Goal: Task Accomplishment & Management: Use online tool/utility

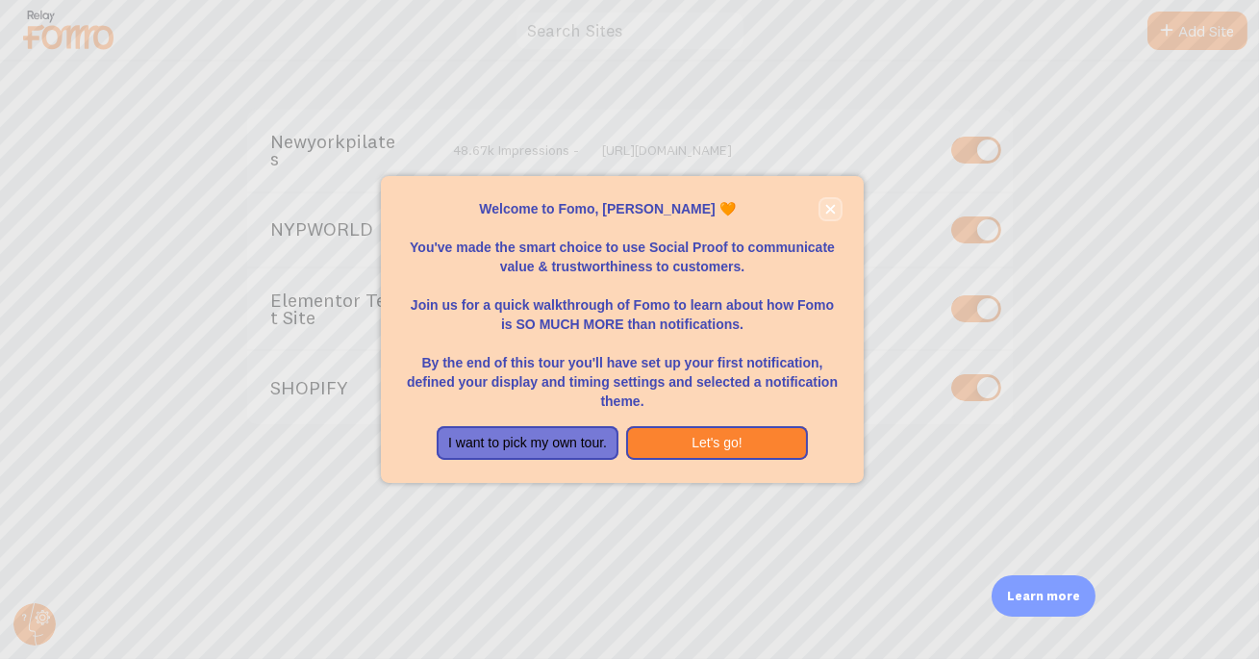
click at [829, 202] on button "close," at bounding box center [831, 209] width 20 height 20
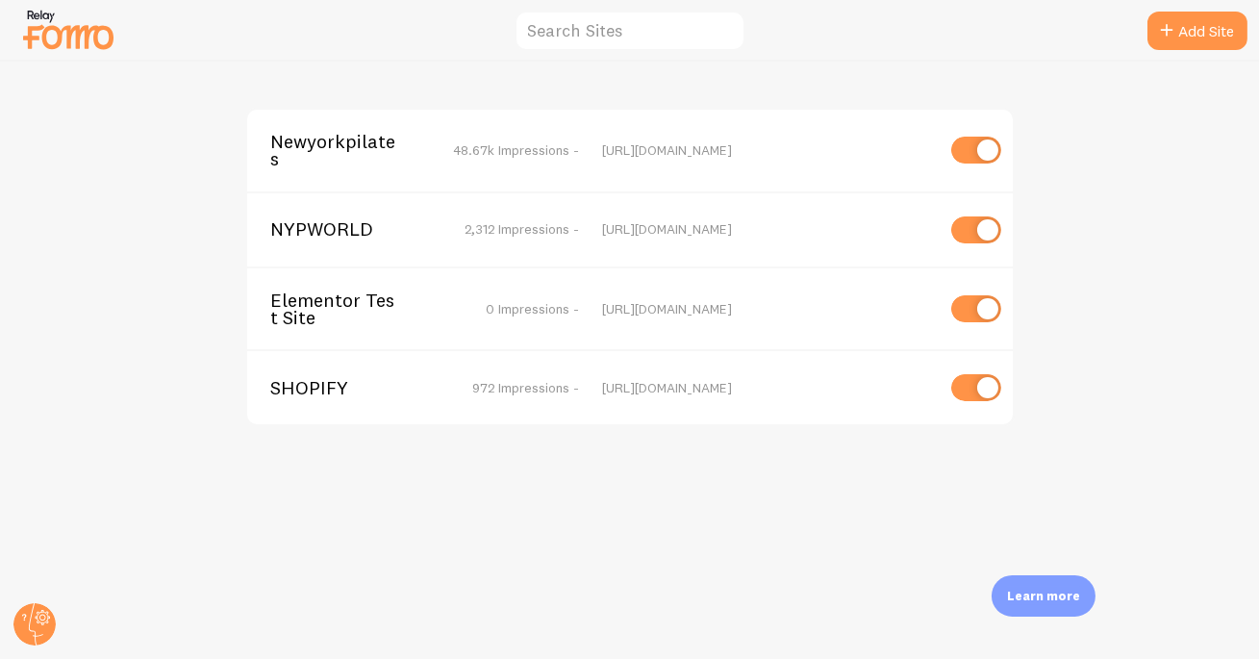
click at [324, 145] on span "Newyorkpilates" at bounding box center [347, 151] width 155 height 36
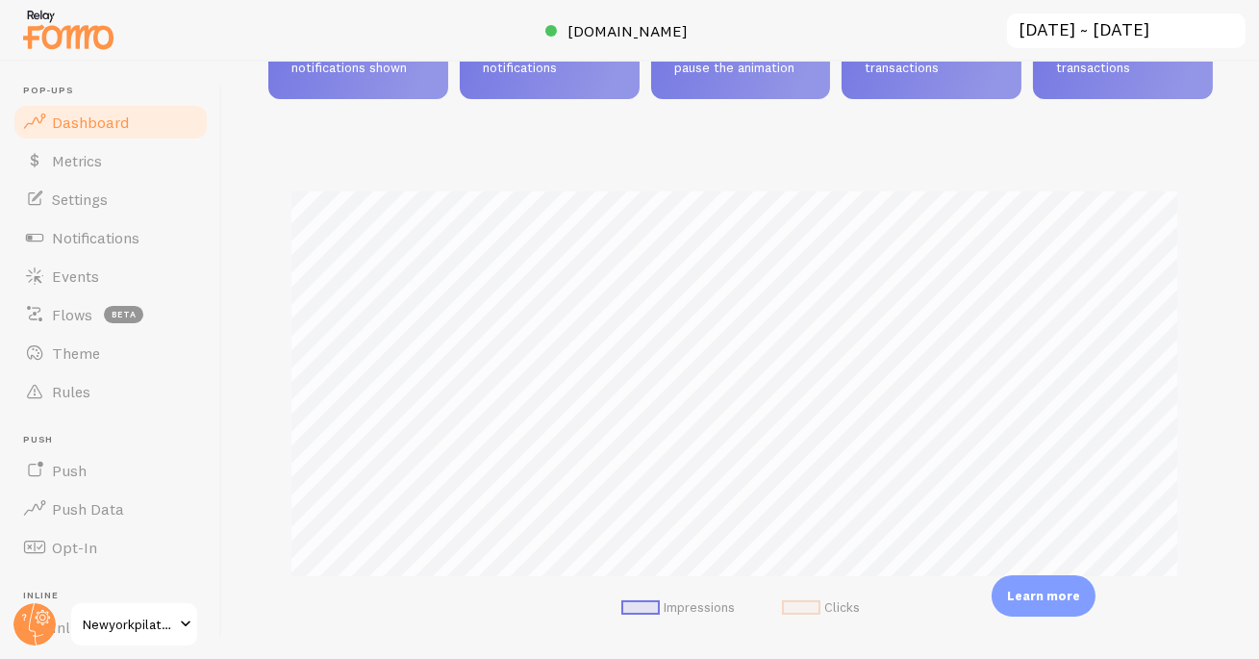
scroll to position [165, 0]
click at [115, 228] on span "Notifications" at bounding box center [96, 237] width 88 height 19
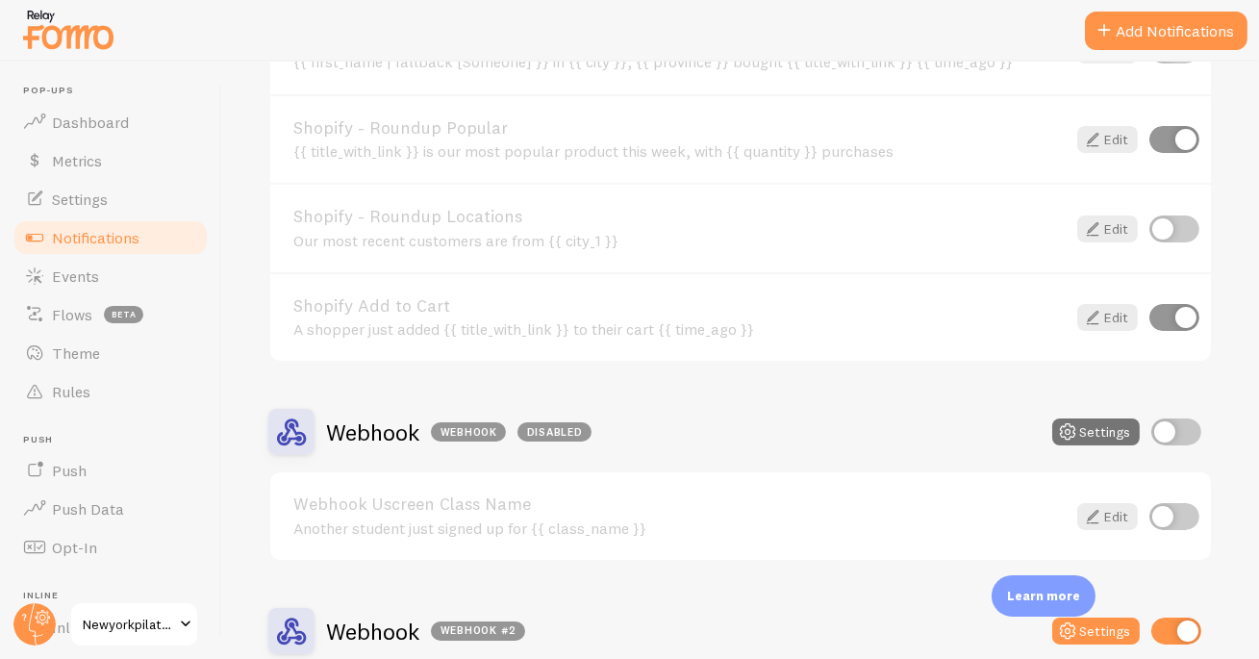
scroll to position [2255, 0]
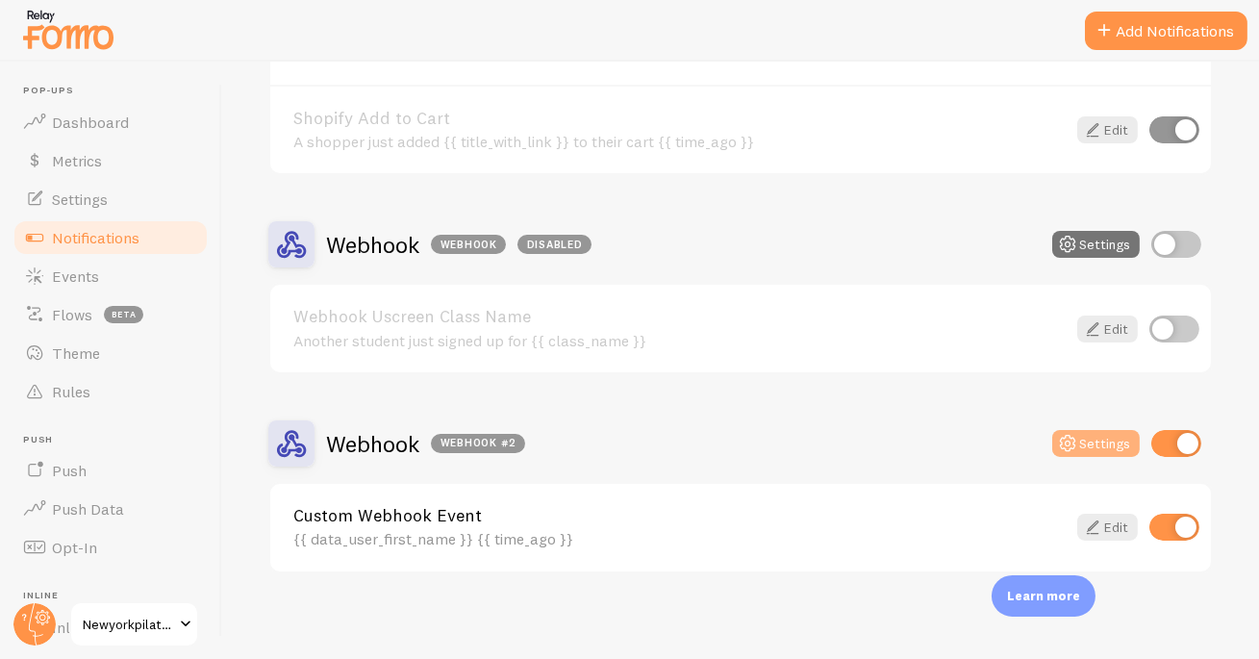
click at [1093, 439] on button "Settings" at bounding box center [1097, 443] width 88 height 27
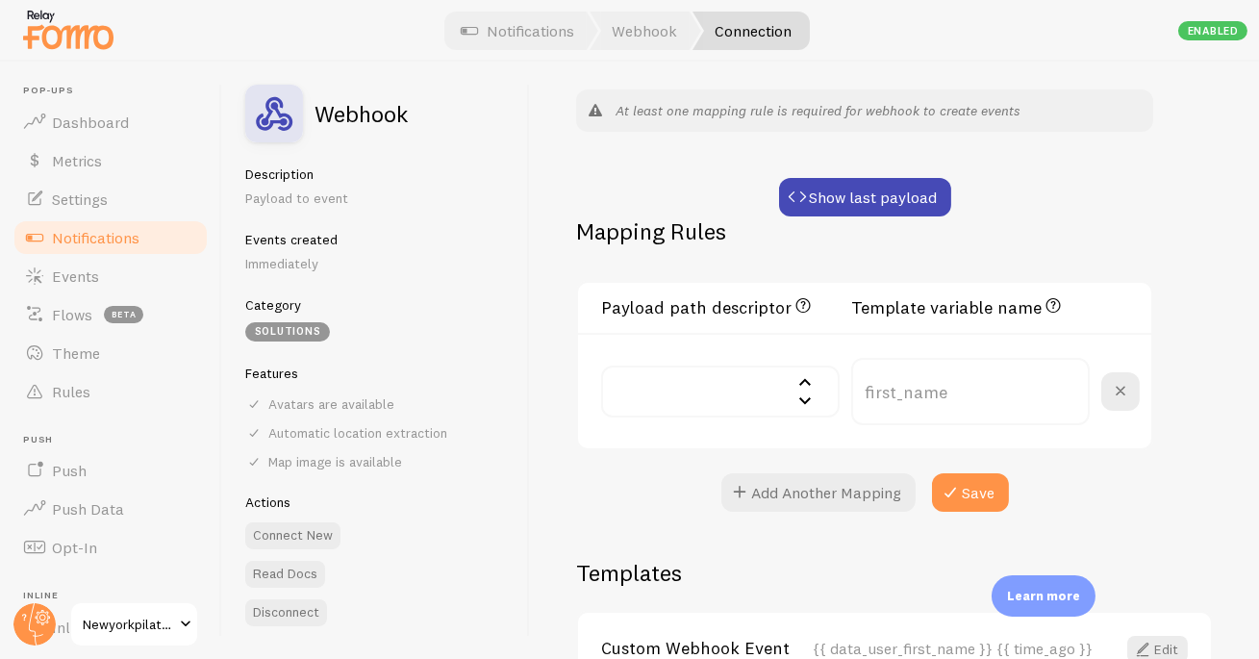
scroll to position [371, 0]
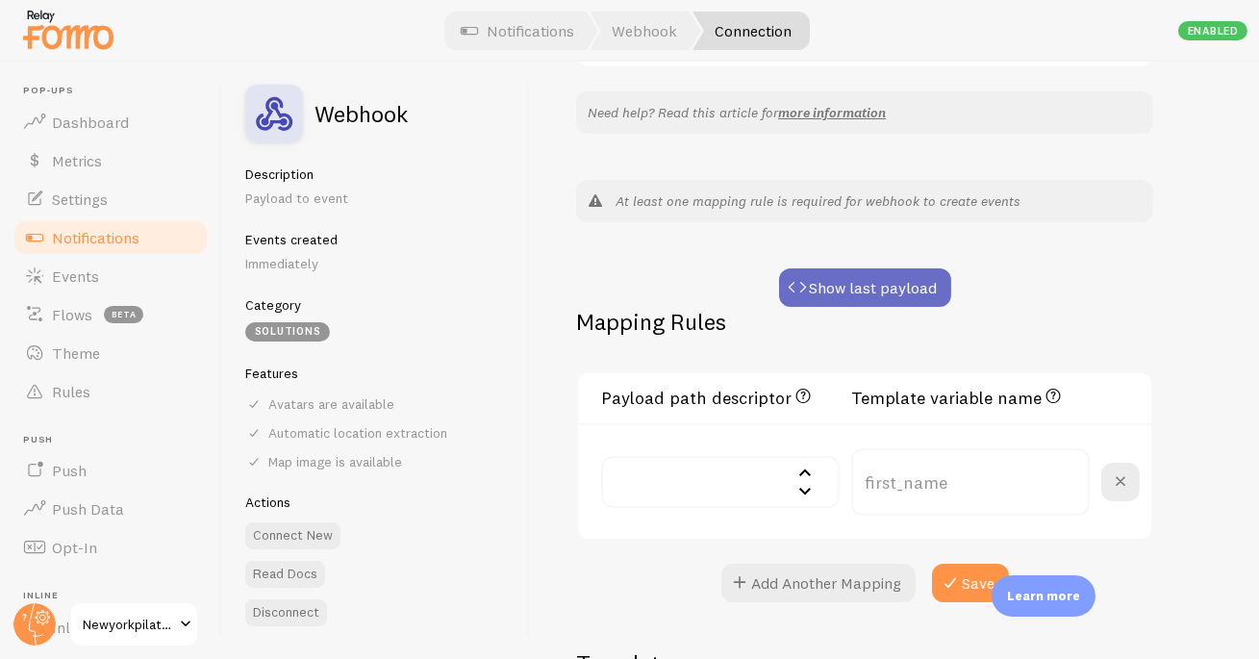
click at [850, 291] on button "Show last payload" at bounding box center [865, 287] width 172 height 38
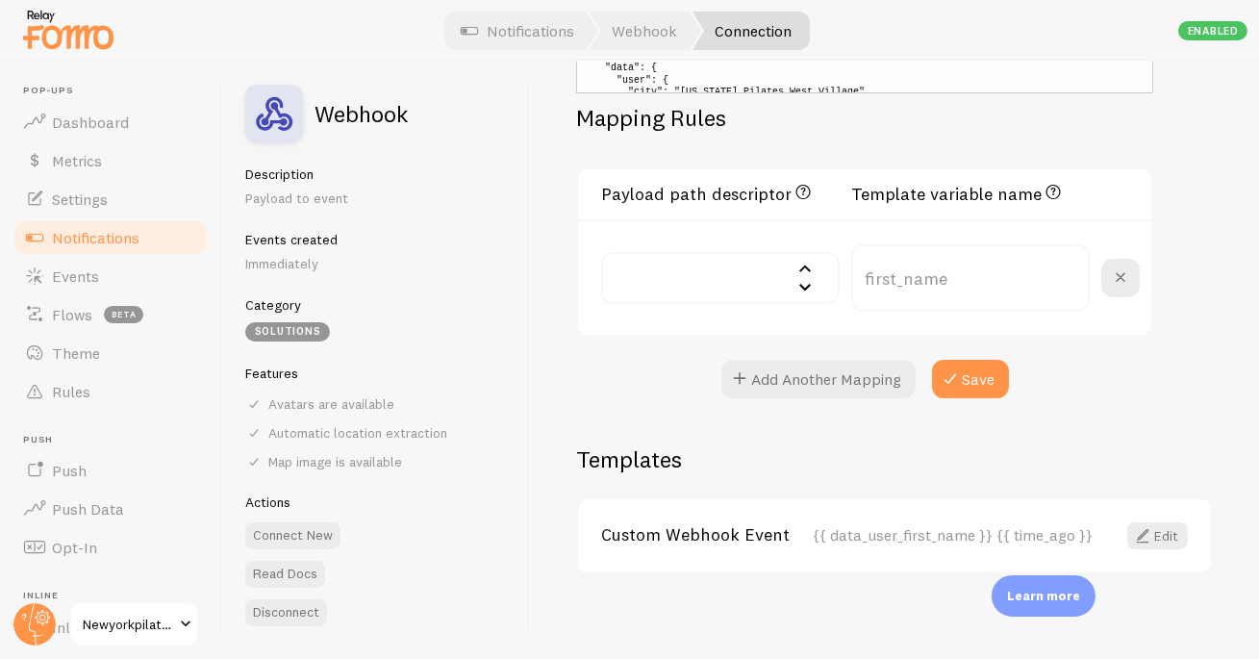
scroll to position [792, 0]
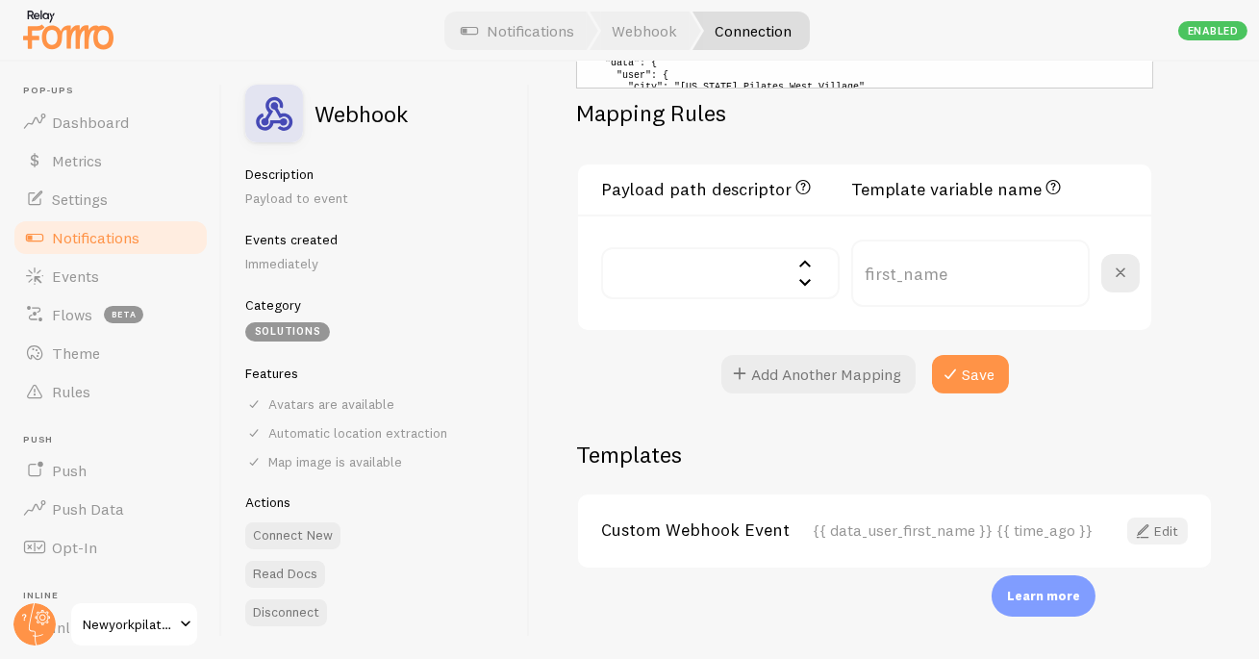
click at [1152, 521] on link "Edit" at bounding box center [1158, 531] width 61 height 27
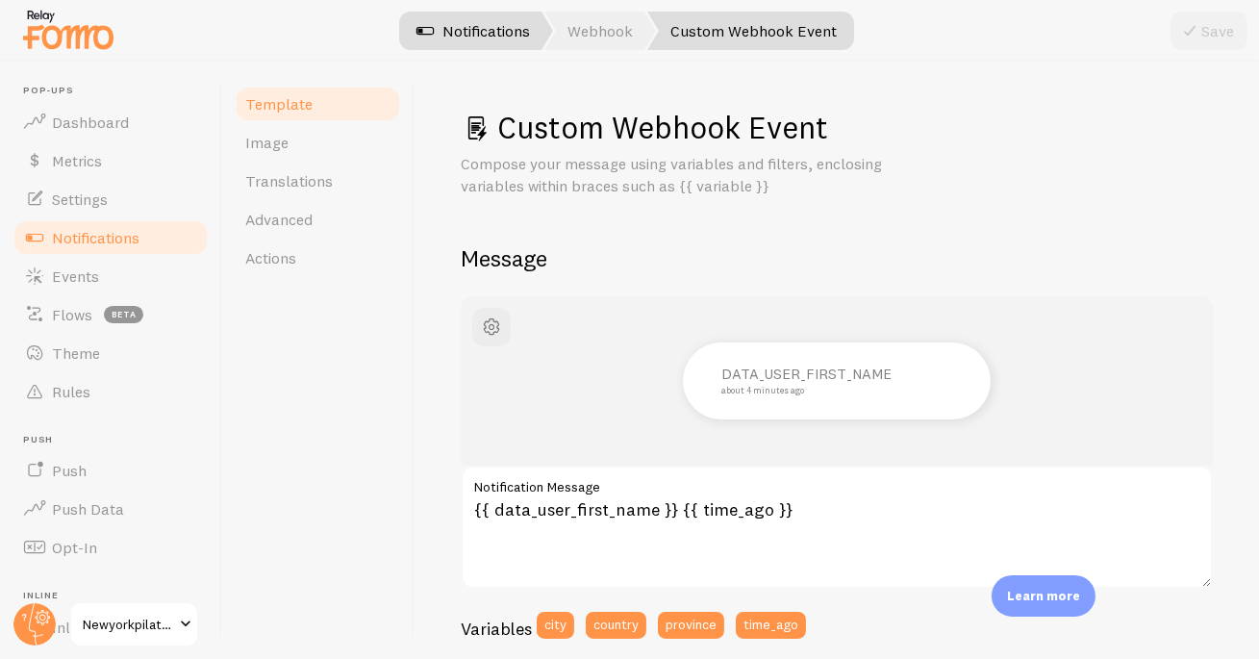
click at [602, 25] on link "Webhook" at bounding box center [601, 31] width 112 height 38
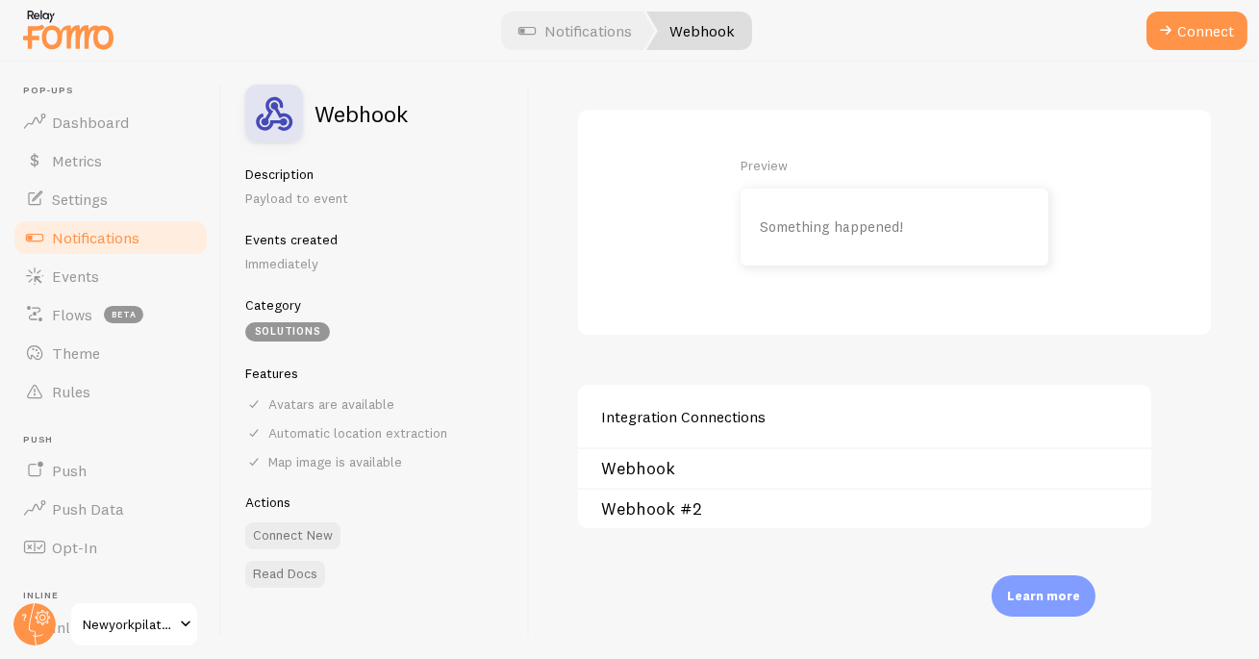
click at [653, 509] on link "Webhook #2" at bounding box center [870, 508] width 539 height 15
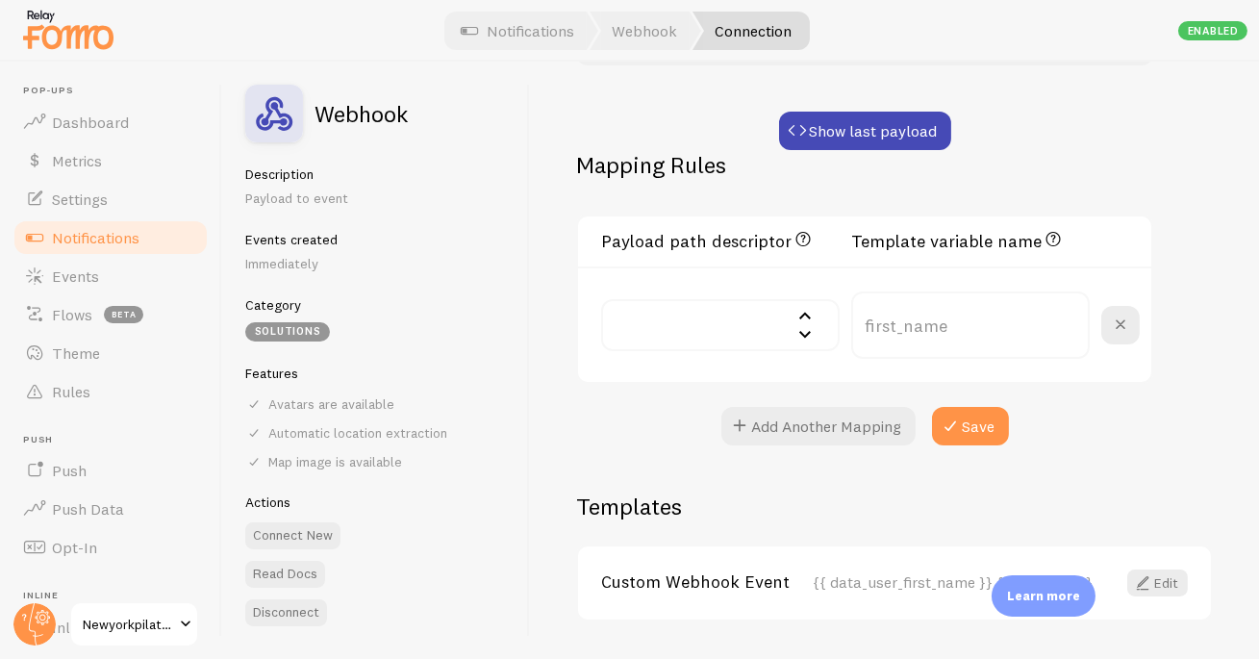
scroll to position [538, 0]
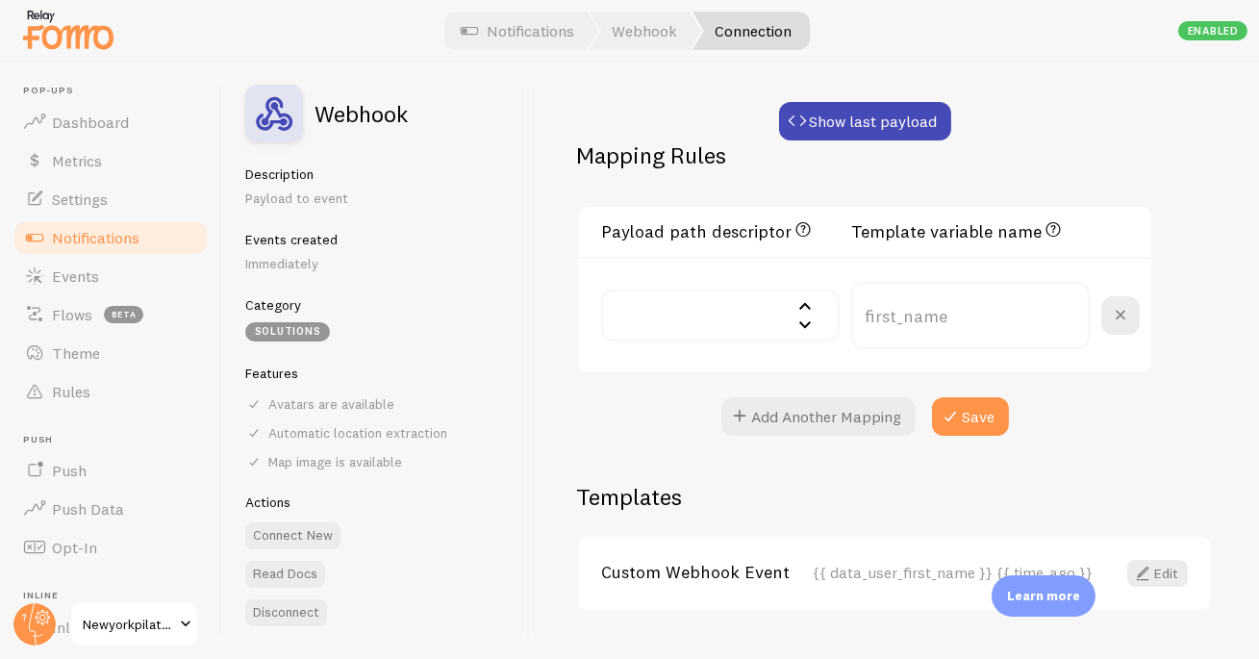
click at [752, 311] on input "text" at bounding box center [720, 316] width 239 height 52
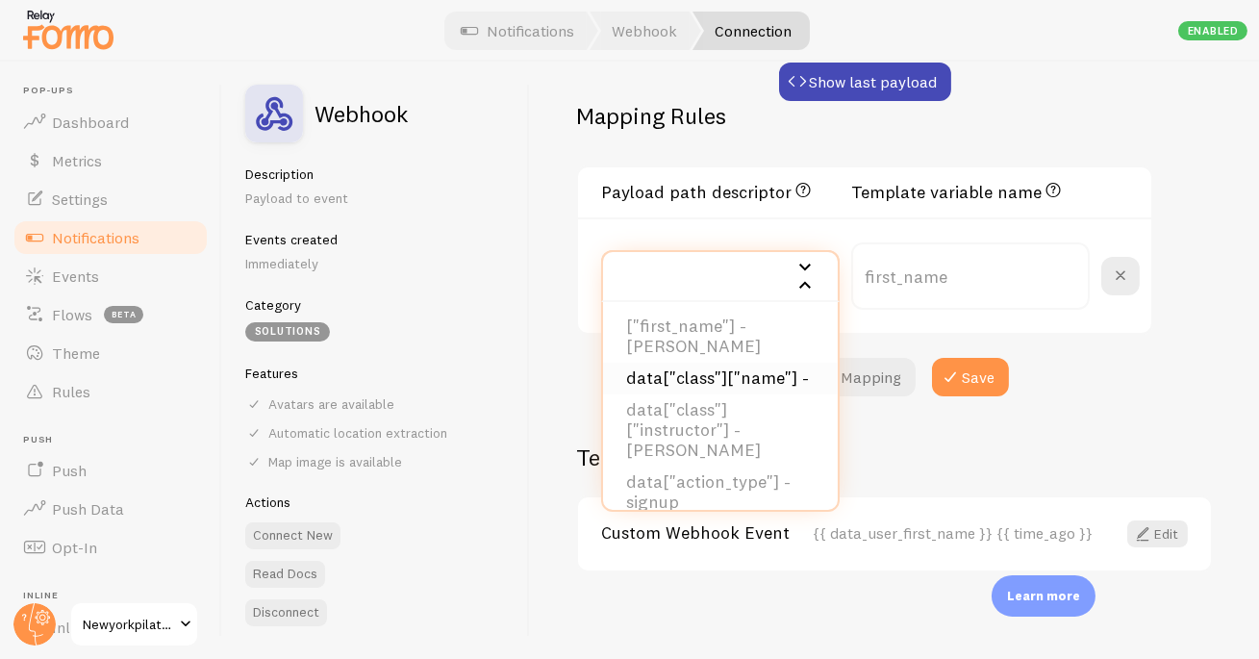
scroll to position [106, 0]
click at [734, 367] on li "data["class"]["name"] -" at bounding box center [720, 383] width 235 height 32
type input "data_class_name"
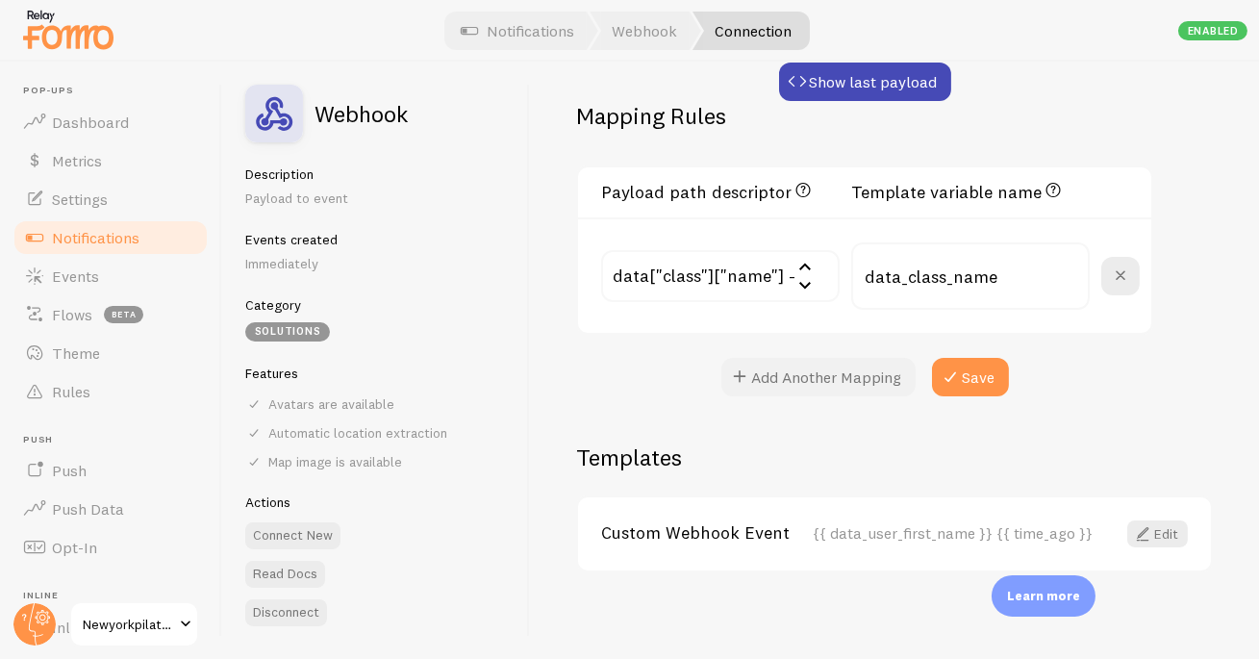
click at [834, 375] on button "Add Another Mapping" at bounding box center [819, 377] width 194 height 38
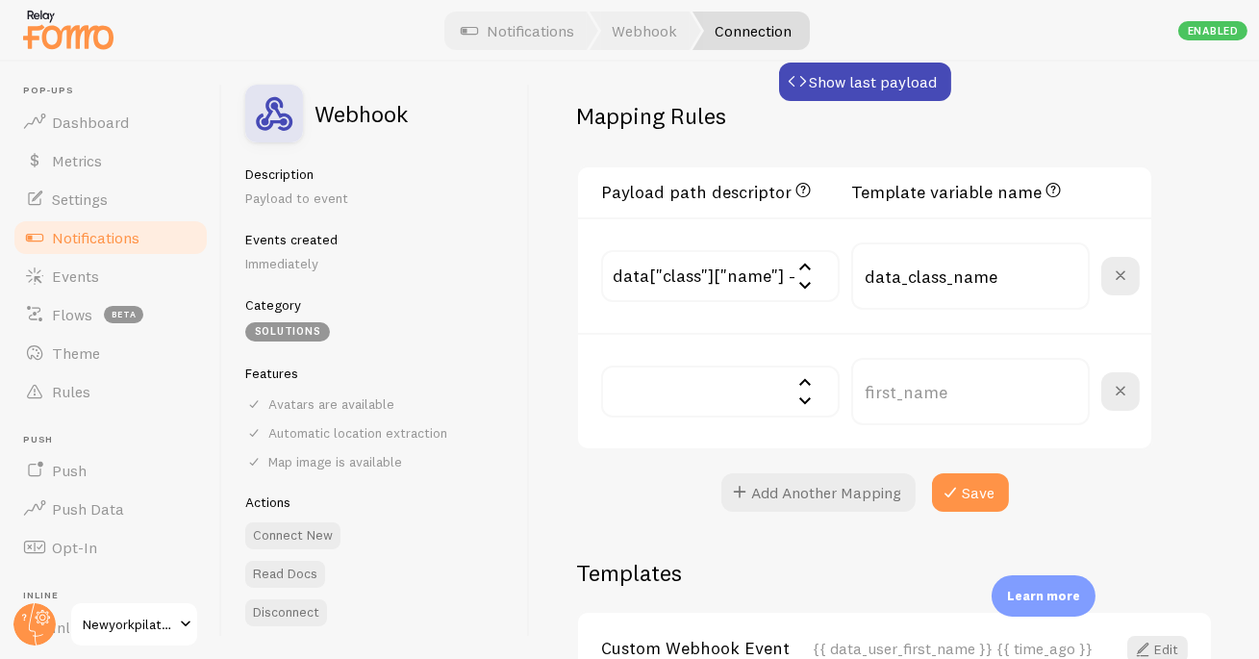
click at [796, 389] on input "text" at bounding box center [720, 392] width 239 height 52
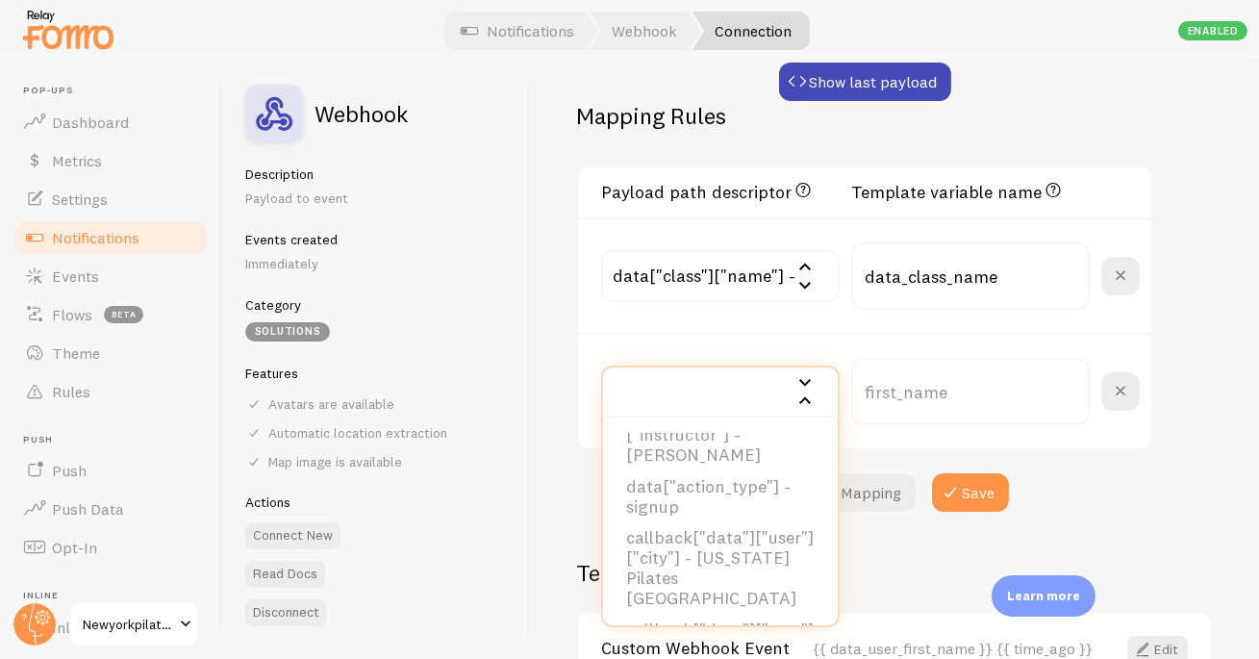
scroll to position [245, 0]
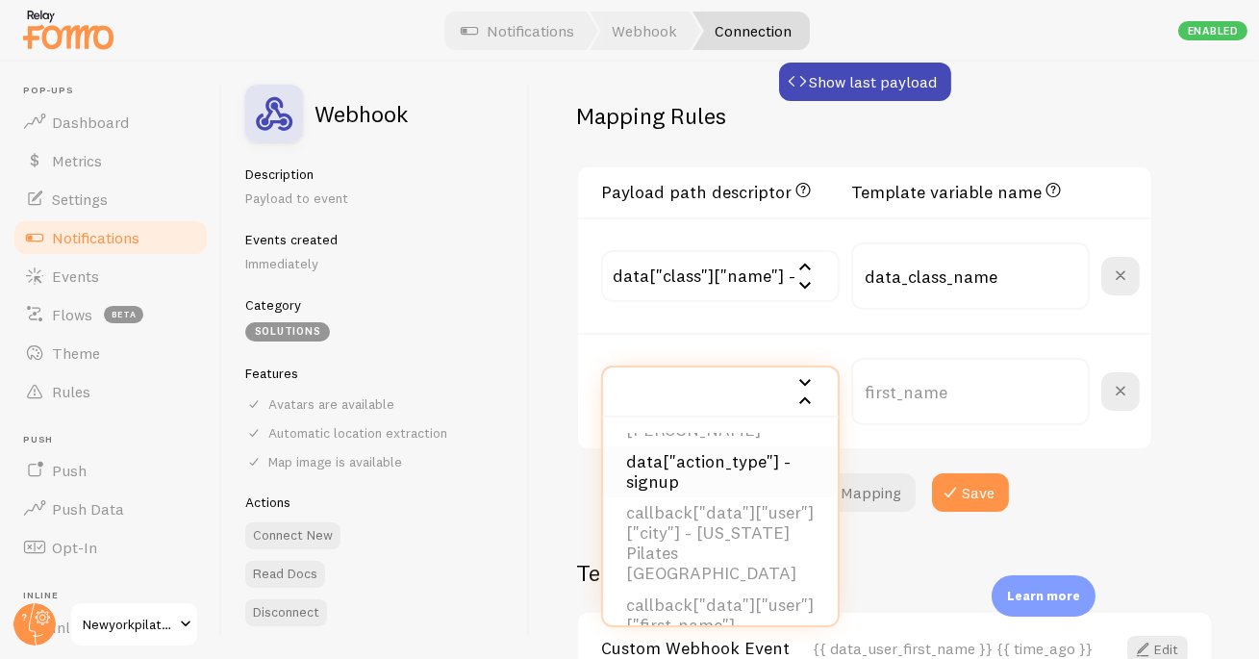
click at [730, 469] on li "data["action_type"] - signup" at bounding box center [720, 472] width 235 height 52
type input "data_action_type"
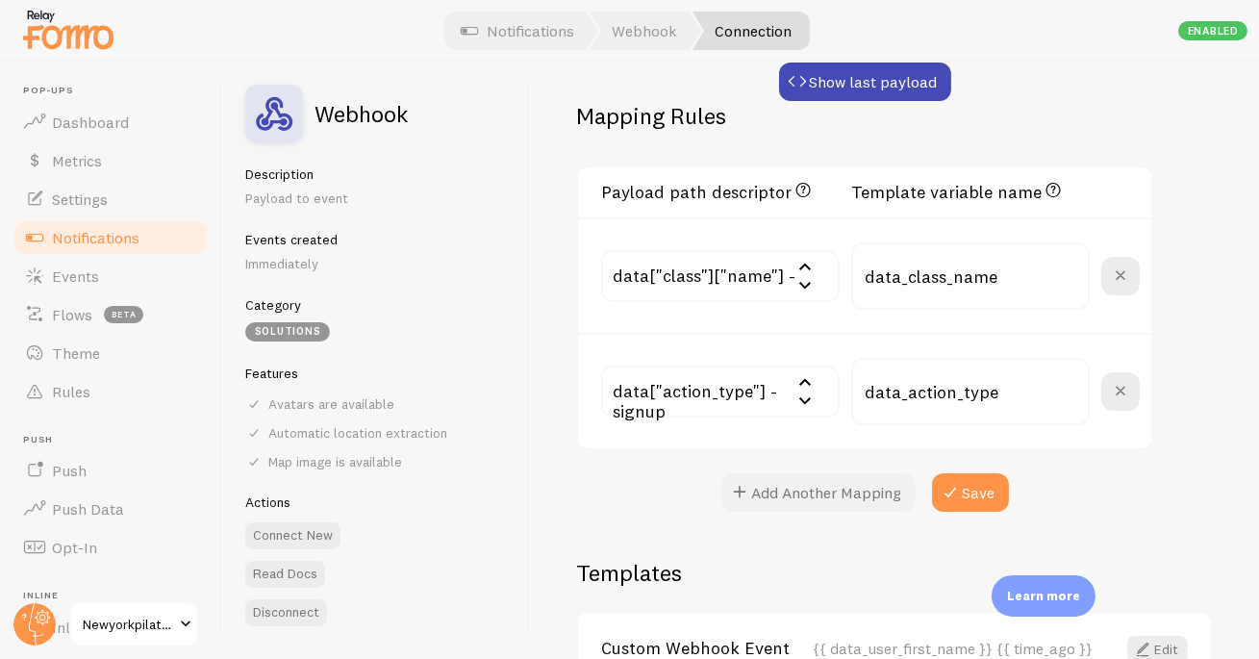
click at [796, 483] on button "Add Another Mapping" at bounding box center [819, 492] width 194 height 38
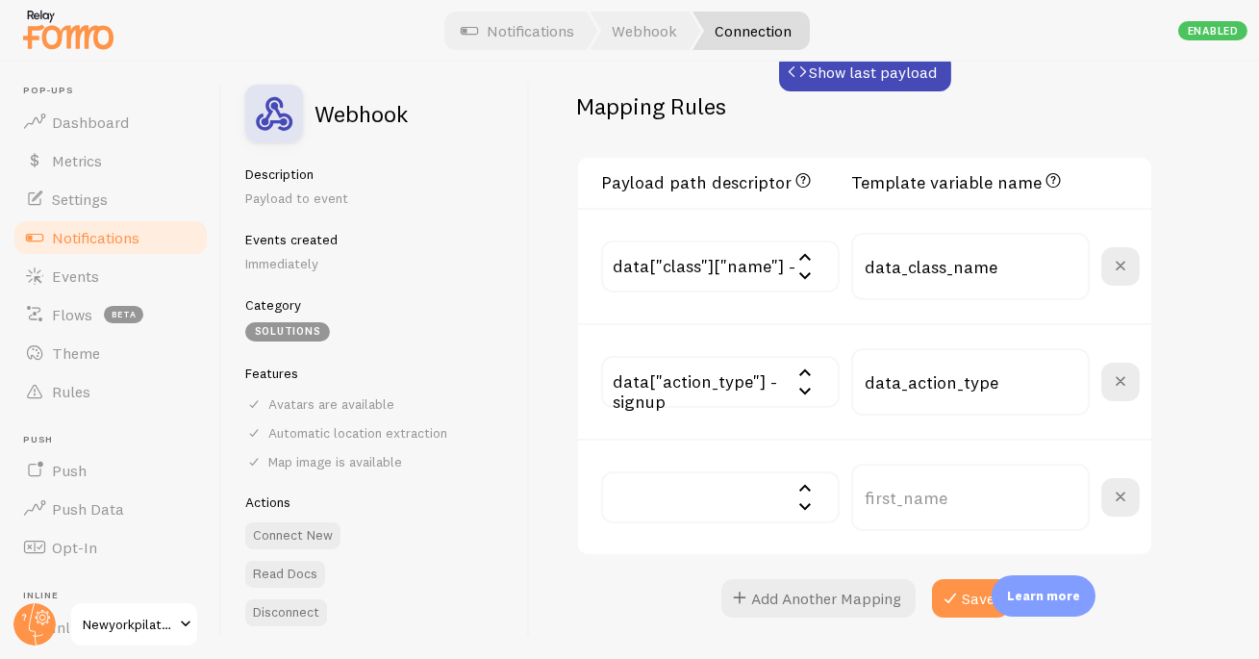
scroll to position [606, 0]
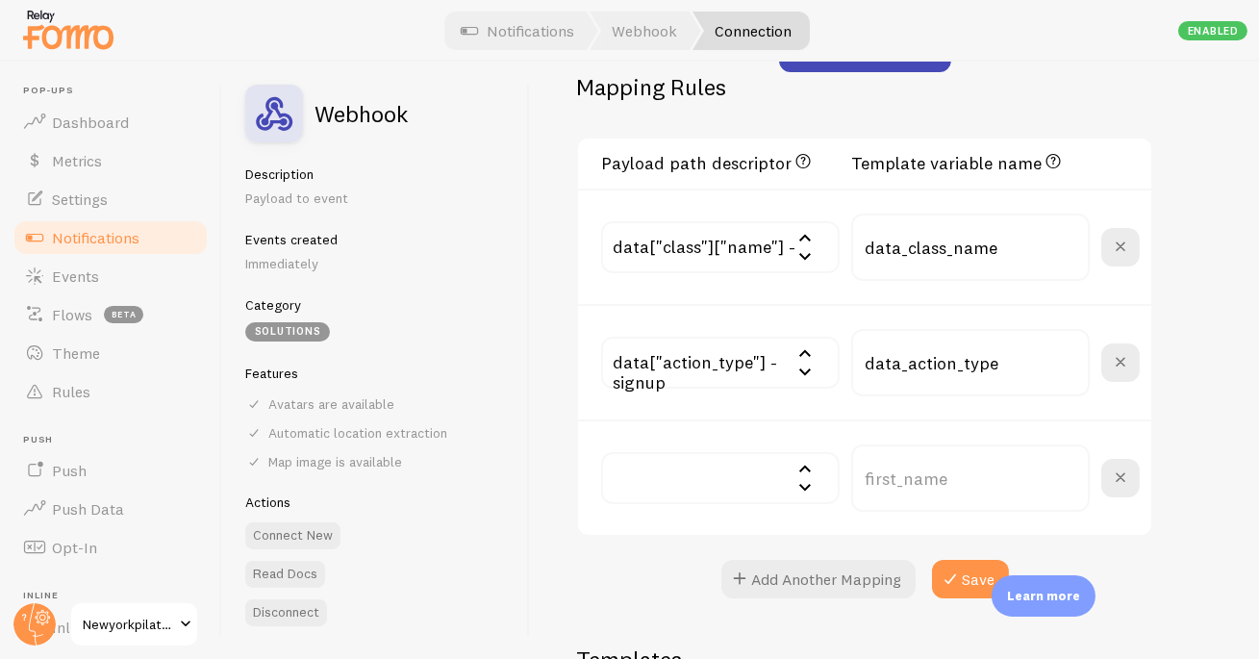
click at [794, 484] on input "text" at bounding box center [720, 478] width 239 height 52
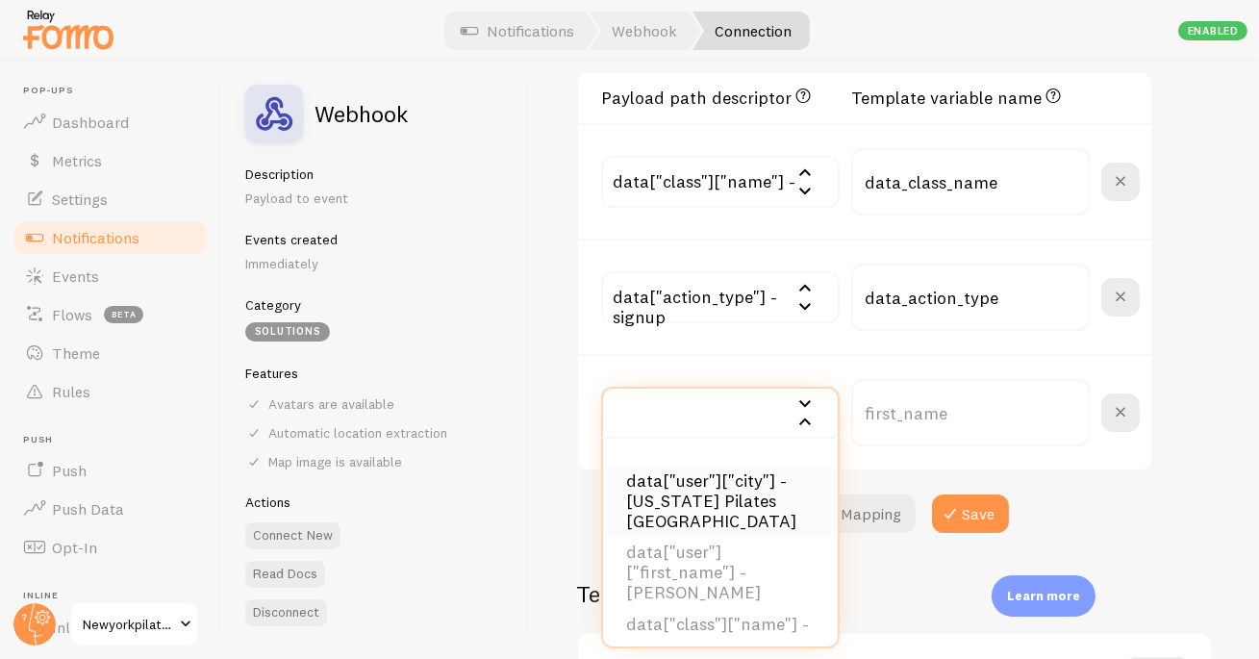
scroll to position [689, 0]
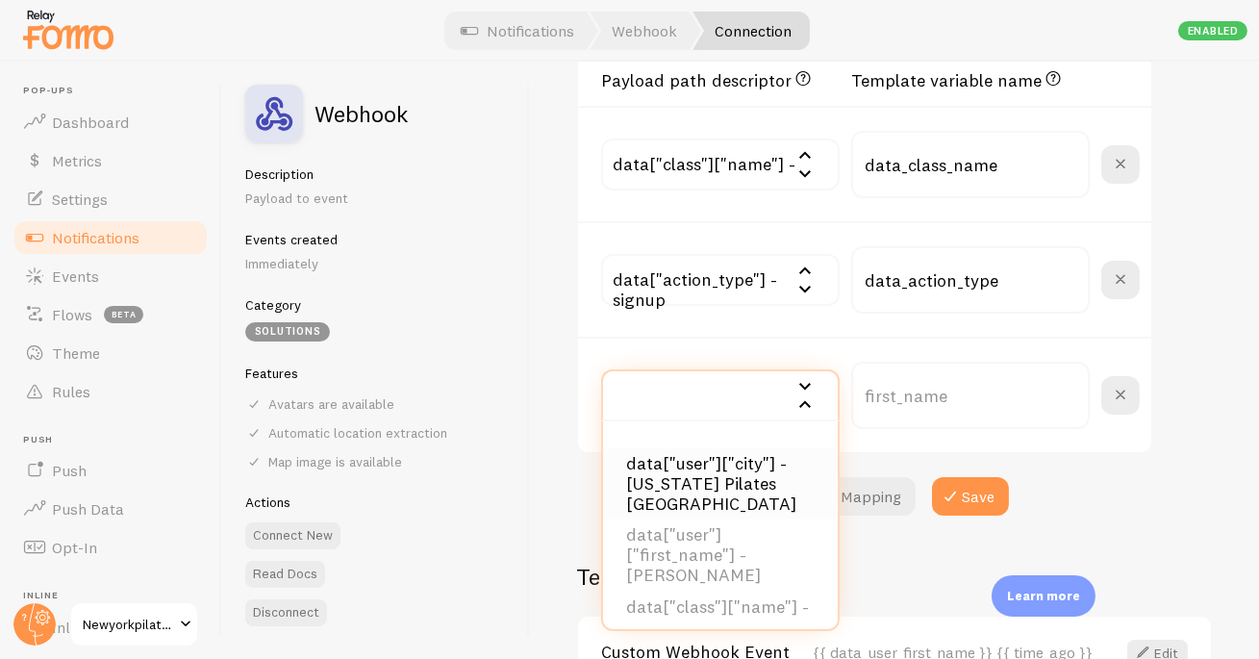
click at [779, 493] on li "data["user"]["city"] - New York Pilates West Village" at bounding box center [720, 484] width 235 height 72
type input "data_user_city"
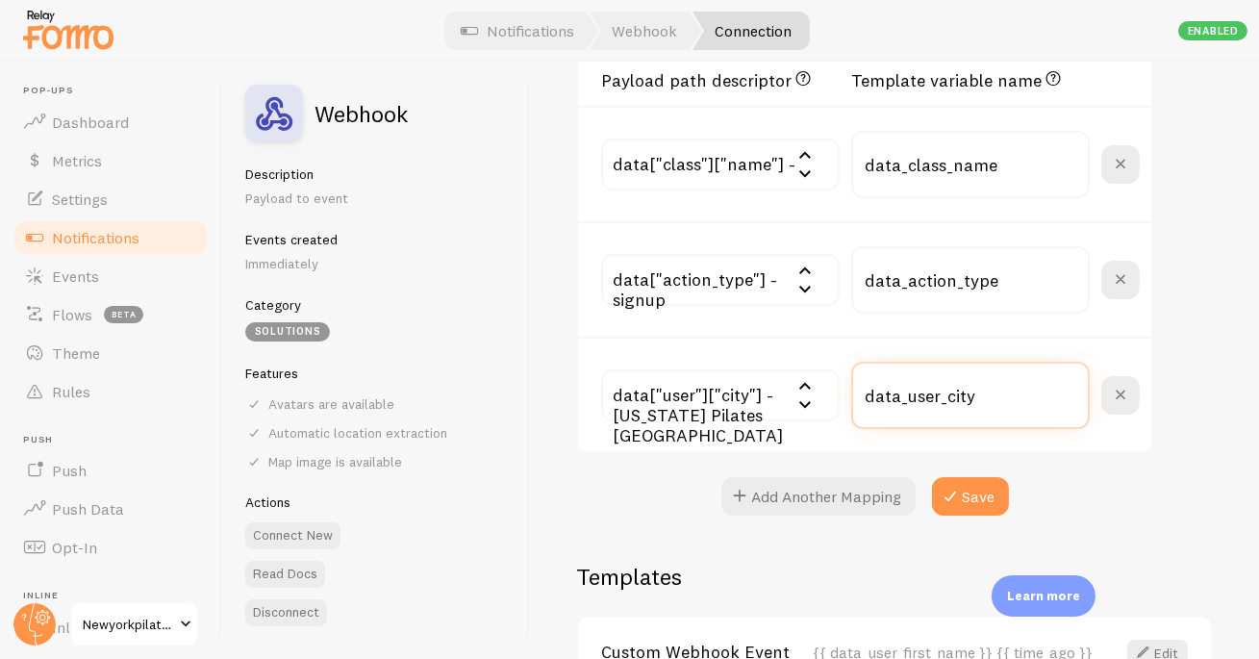
click at [1006, 402] on input "data_user_city" at bounding box center [970, 395] width 239 height 67
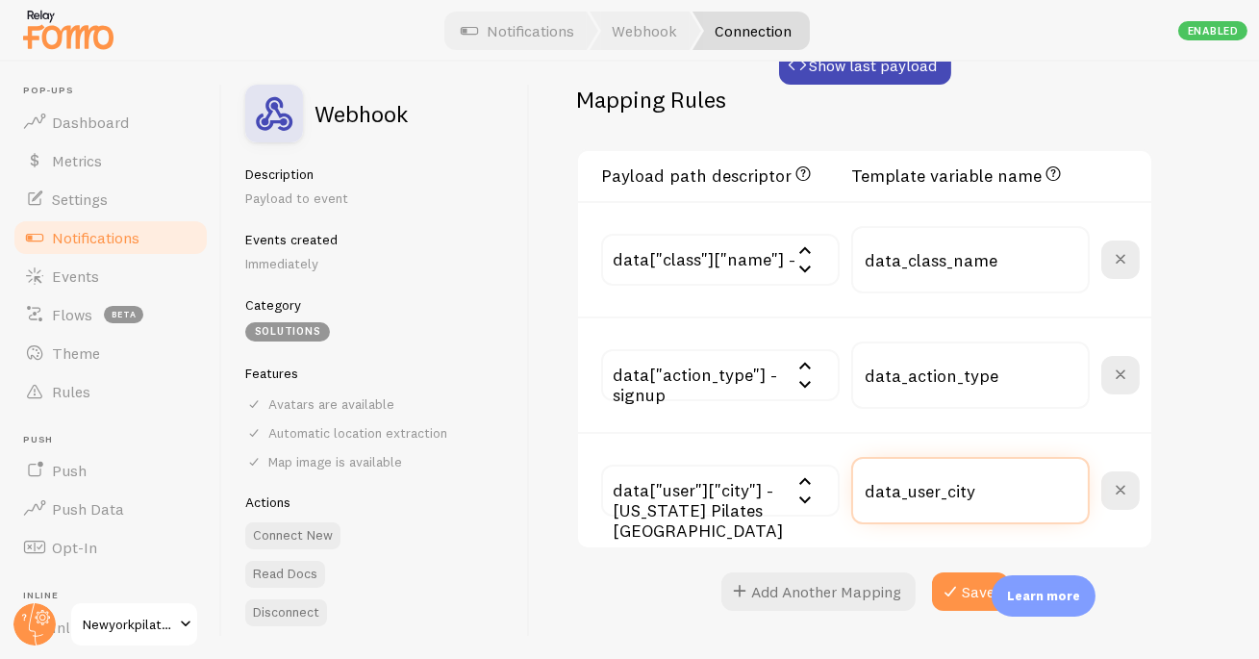
scroll to position [592, 0]
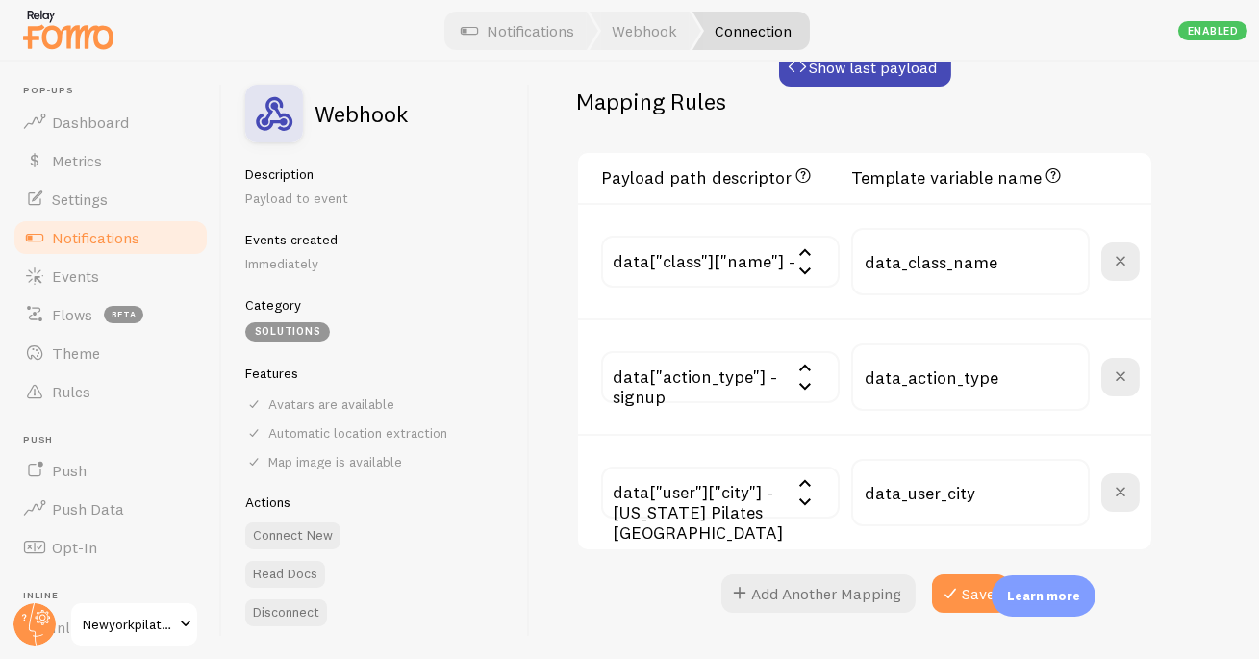
click at [734, 264] on input "text" at bounding box center [720, 262] width 239 height 52
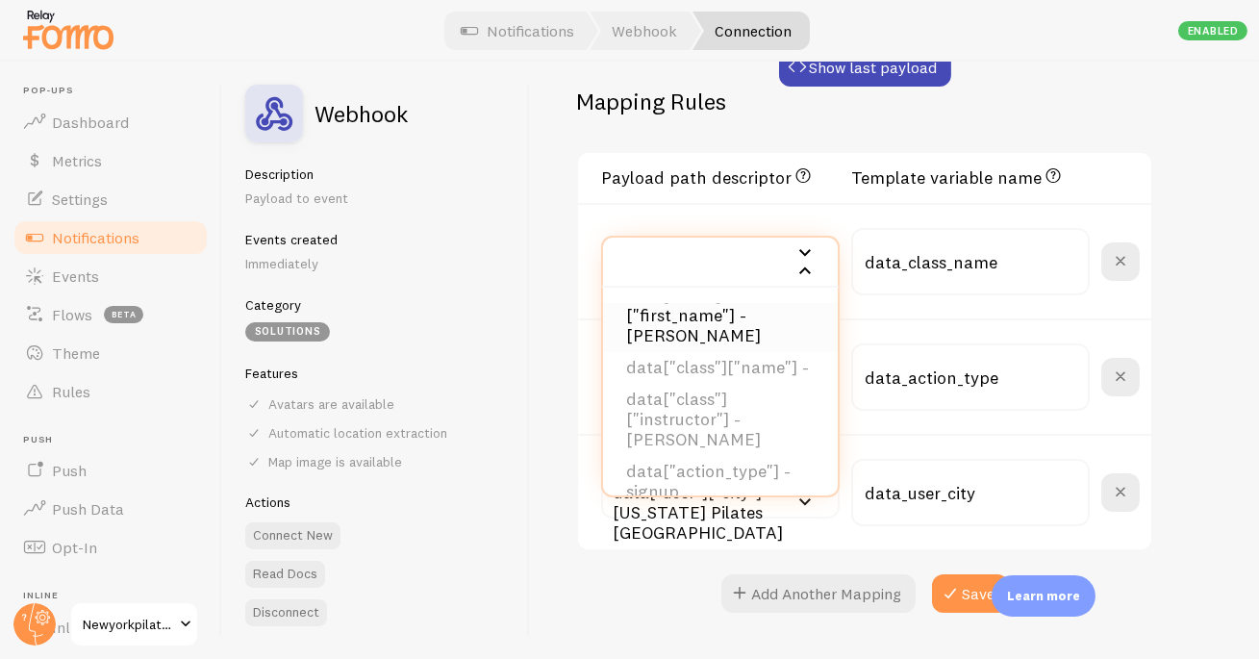
click at [748, 311] on li "data["user"]["first_name"] - Lauren" at bounding box center [720, 316] width 235 height 72
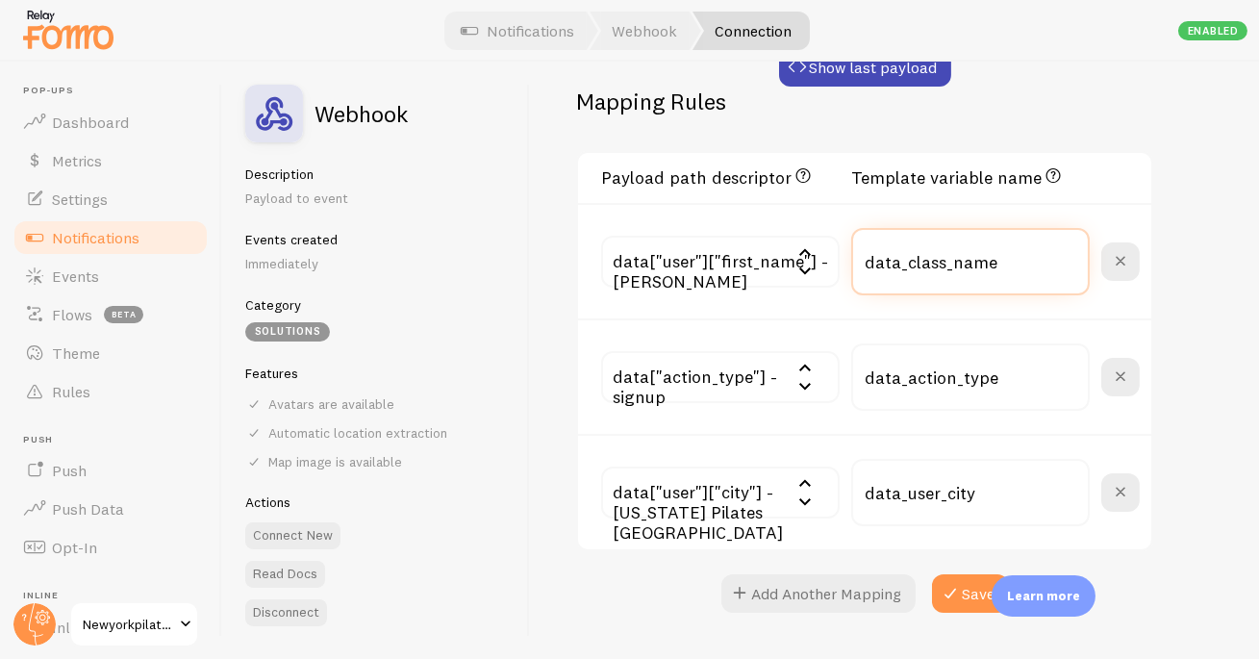
click at [945, 271] on input "data_class_name" at bounding box center [970, 261] width 239 height 67
click at [945, 268] on input "data_class_name" at bounding box center [970, 261] width 239 height 67
type input "P"
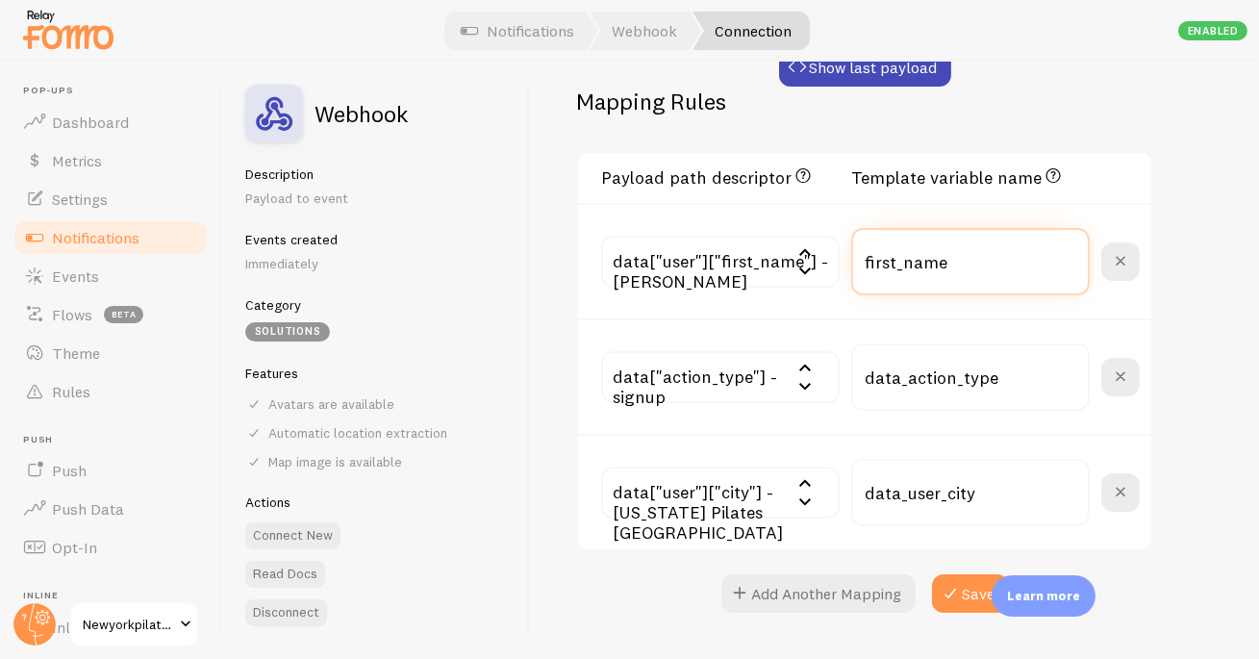
type input "first_name"
click at [556, 358] on div "Webhook #2 Connection name save Settings Connection Connection enabled Disabled…" at bounding box center [894, 360] width 729 height 597
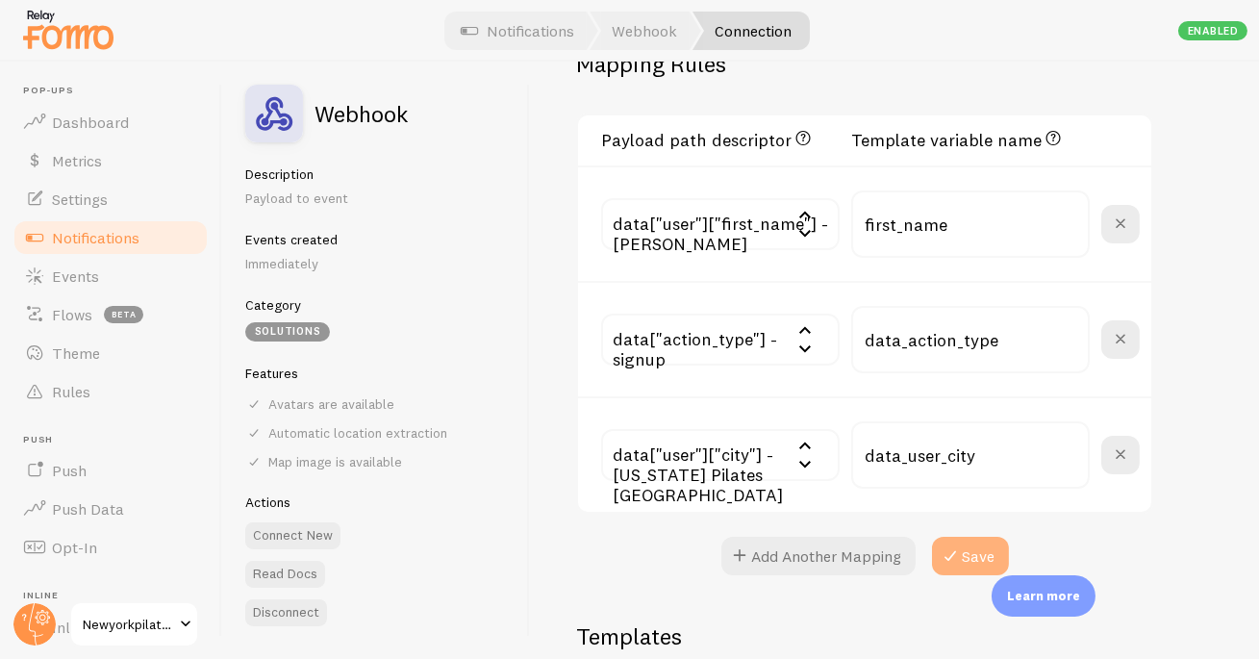
click at [977, 557] on button "Save" at bounding box center [970, 556] width 77 height 38
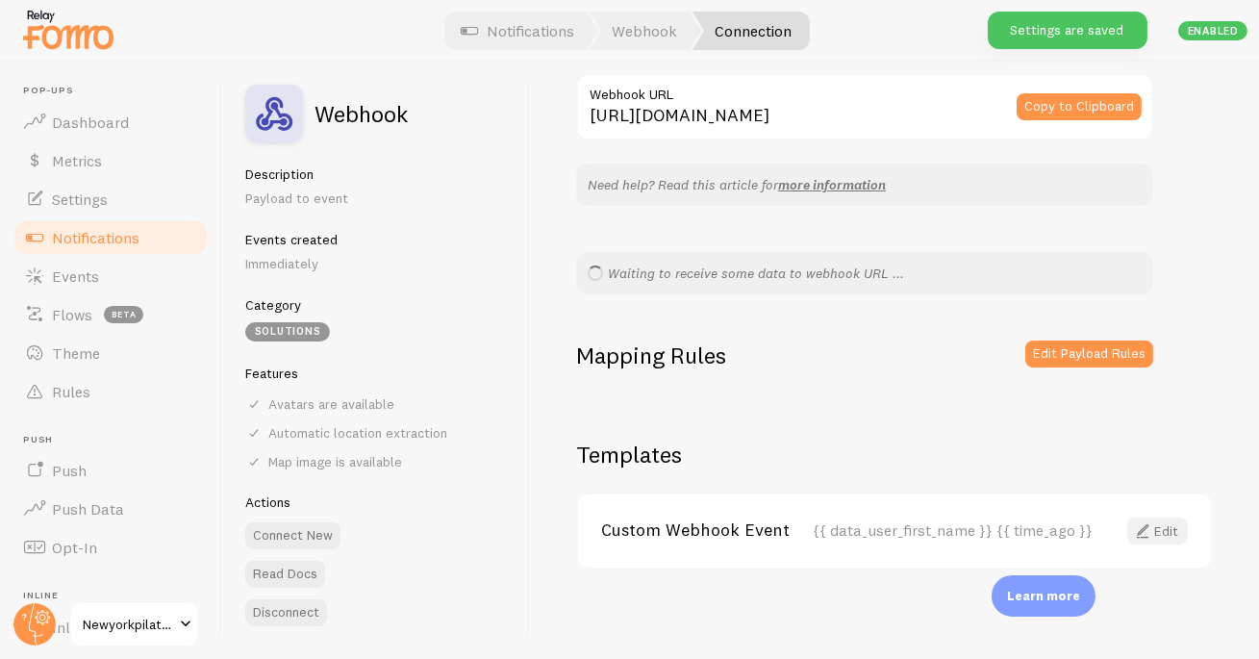
click at [1157, 526] on link "Edit" at bounding box center [1158, 531] width 61 height 27
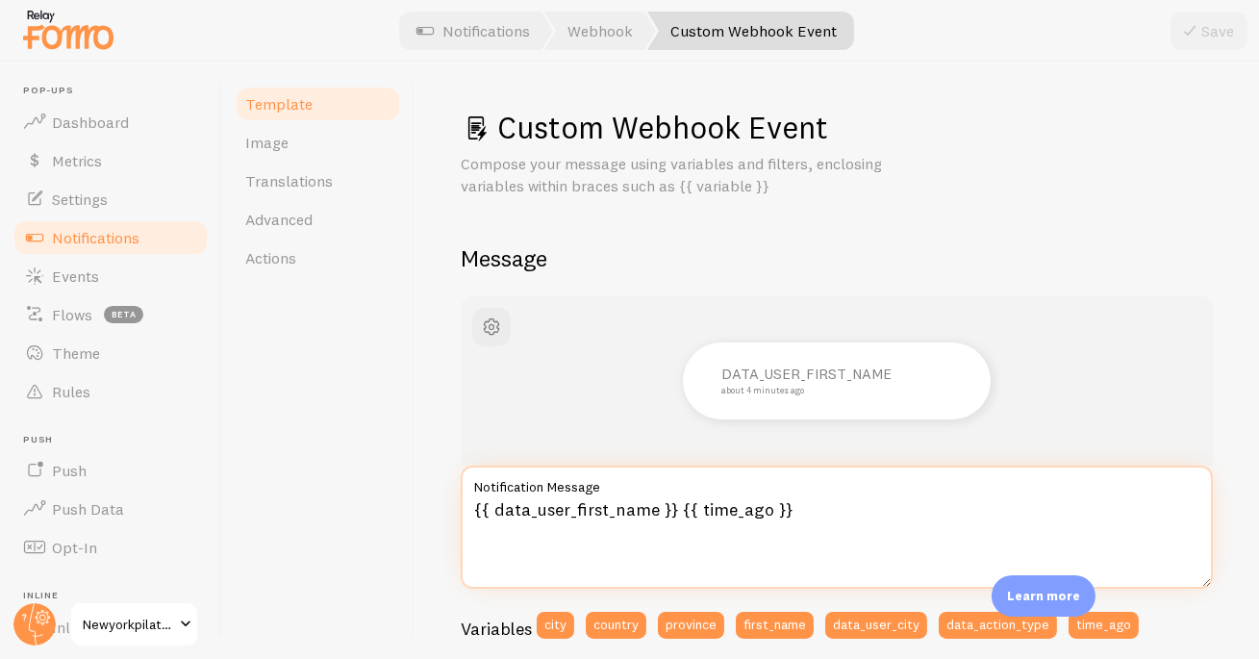
drag, startPoint x: 671, startPoint y: 509, endPoint x: 447, endPoint y: 505, distance: 223.2
click at [447, 505] on div "Custom Webhook Event Compose your message using variables and filters, enclosin…" at bounding box center [837, 360] width 845 height 597
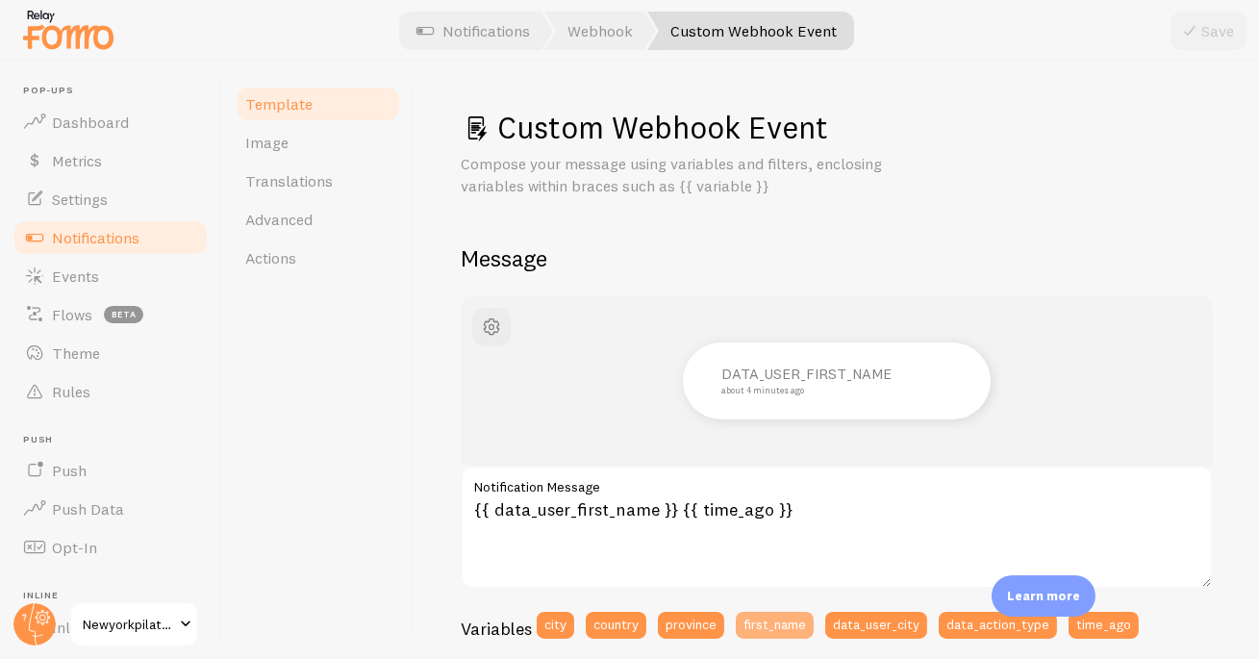
click at [781, 622] on button "first_name" at bounding box center [775, 625] width 78 height 27
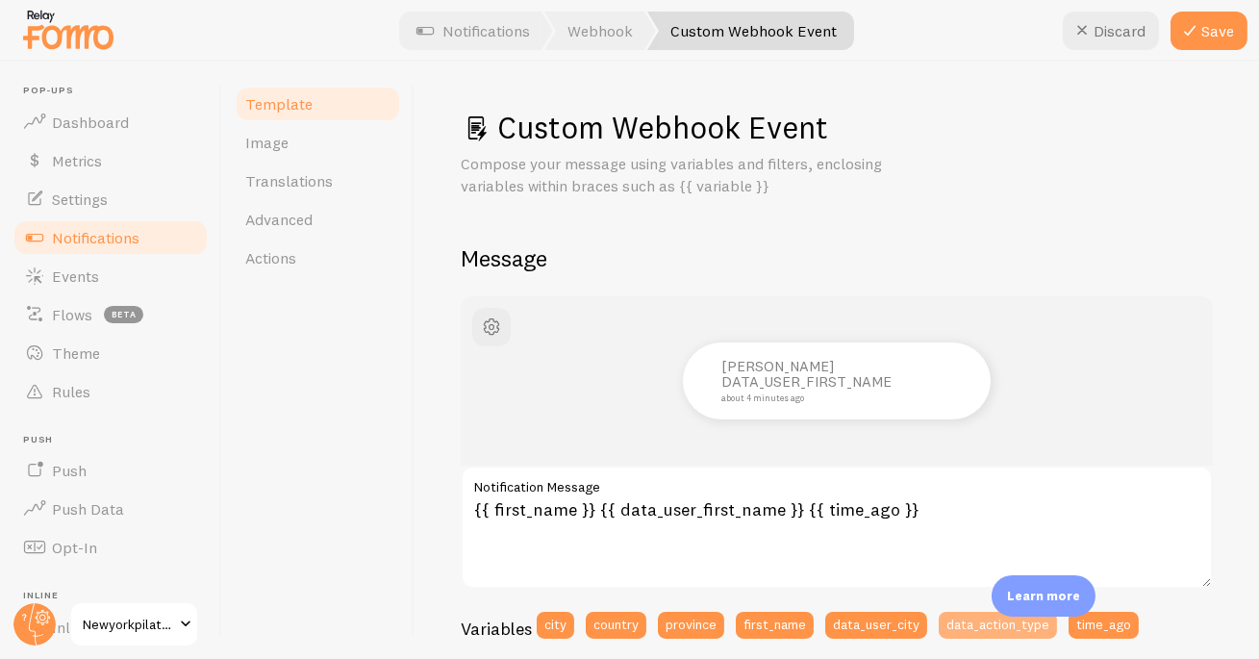
click at [980, 632] on button "data_action_type" at bounding box center [998, 625] width 118 height 27
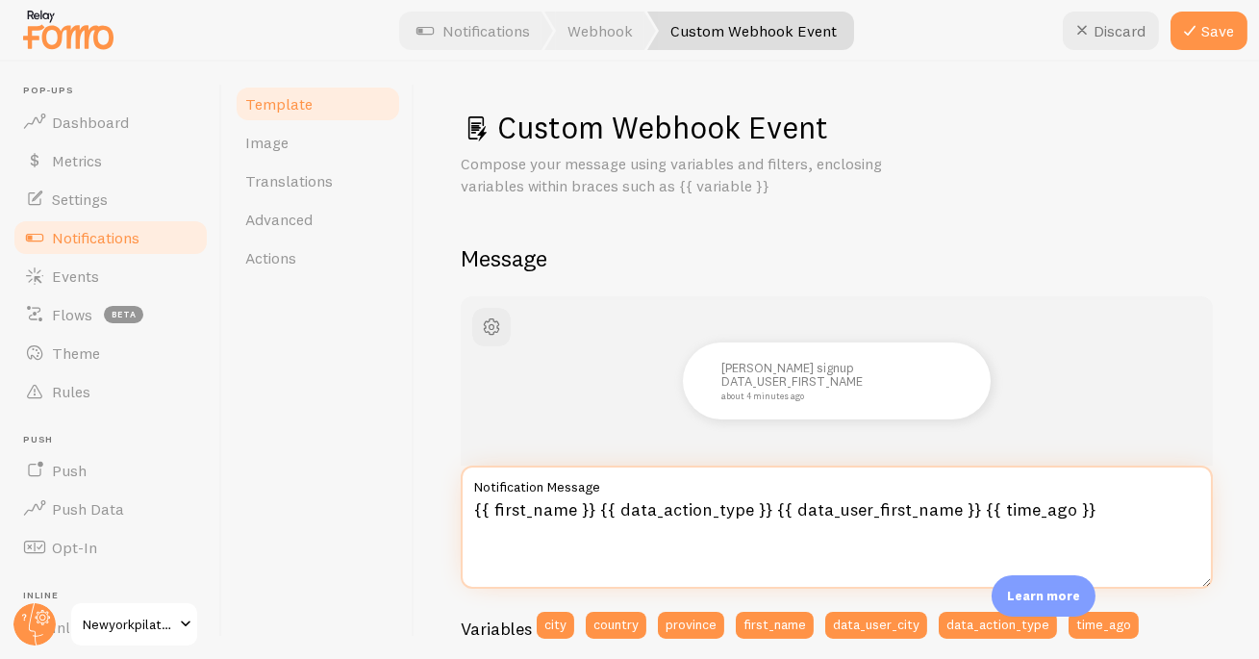
click at [595, 508] on textarea "{{ first_name }} {{ data_action_type }} {{ data_user_first_name }} {{ time_ago …" at bounding box center [837, 527] width 752 height 123
drag, startPoint x: 595, startPoint y: 504, endPoint x: 474, endPoint y: 500, distance: 120.3
click at [469, 506] on textarea "{{ first_name }} {{ data_action_type }} {{ data_user_first_name }} {{ time_ago …" at bounding box center [837, 527] width 752 height 123
click at [623, 507] on textarea "{{ data_action_type }} {{ data_user_first_name }} {{ time_ago }}" at bounding box center [837, 527] width 752 height 123
click at [743, 505] on textarea "{{ data_action_type | propercase }} {{ data_user_first_name }} {{ time_ago }}" at bounding box center [837, 527] width 752 height 123
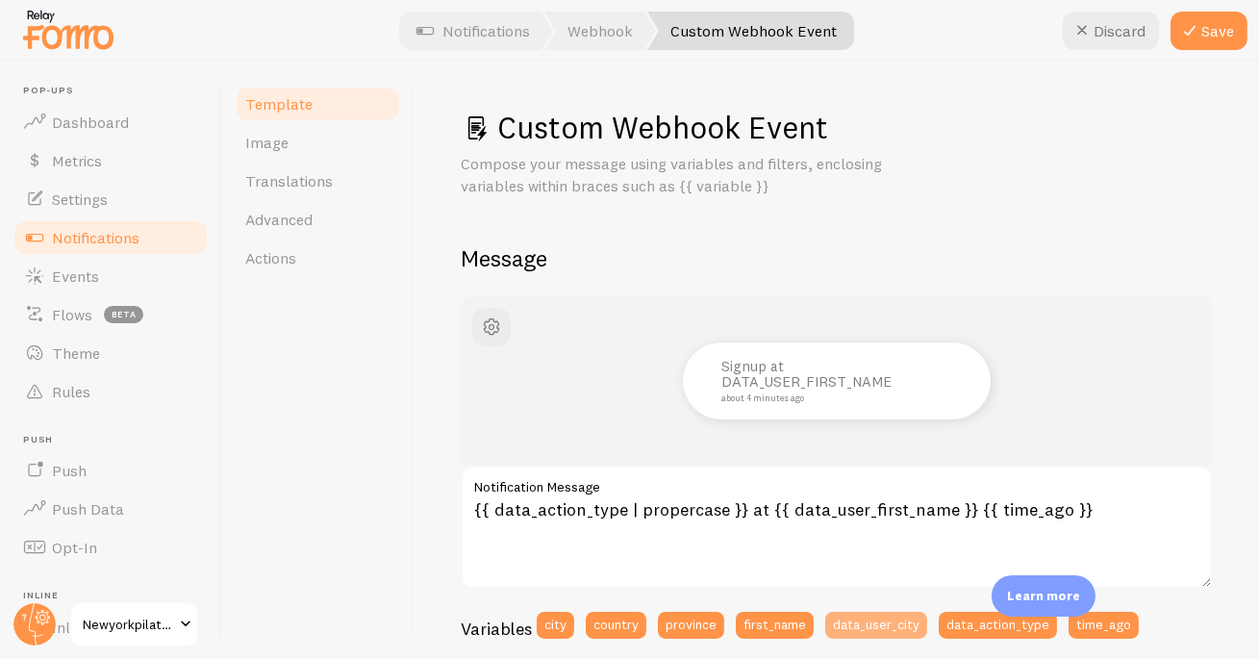
click at [876, 625] on button "data_user_city" at bounding box center [876, 625] width 102 height 27
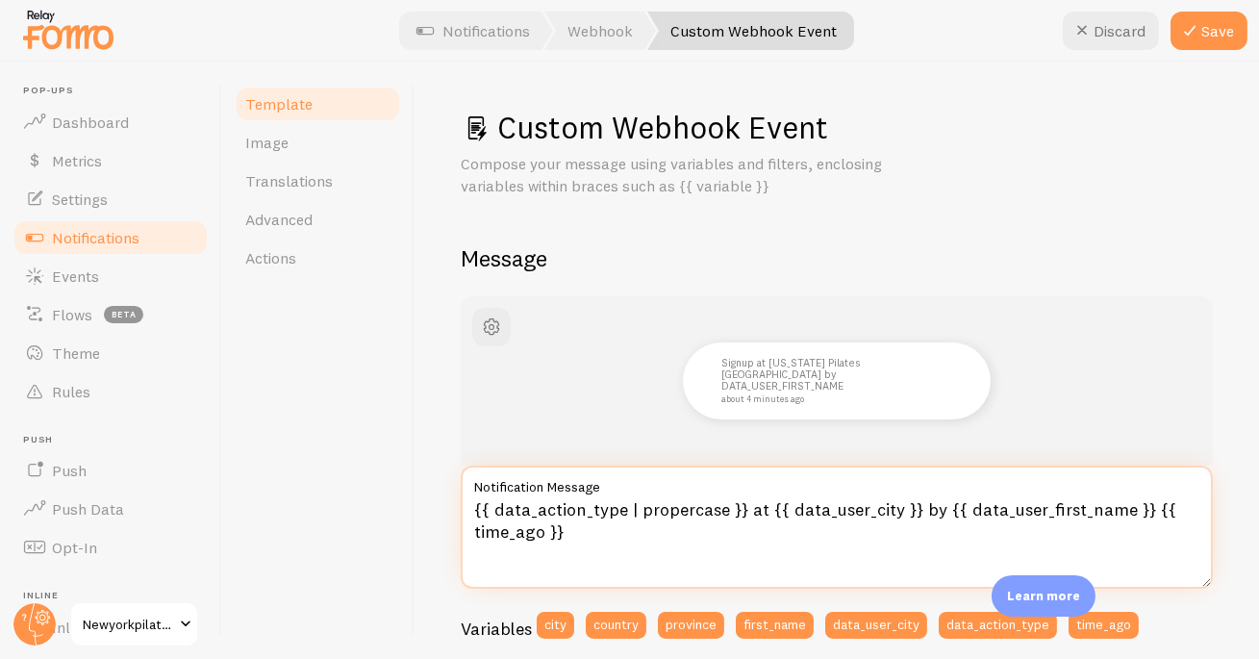
click at [470, 503] on textarea "{{ data_action_type | propercase }} at {{ data_user_city }} by {{ data_user_fir…" at bounding box center [837, 527] width 752 height 123
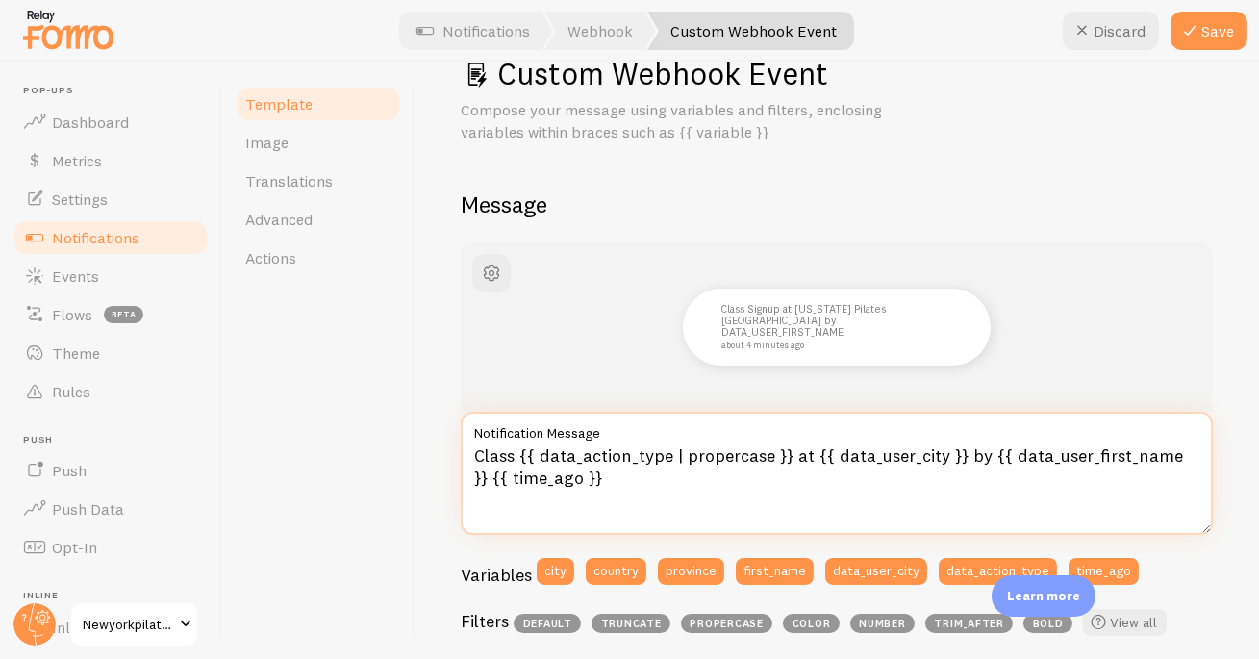
scroll to position [87, 0]
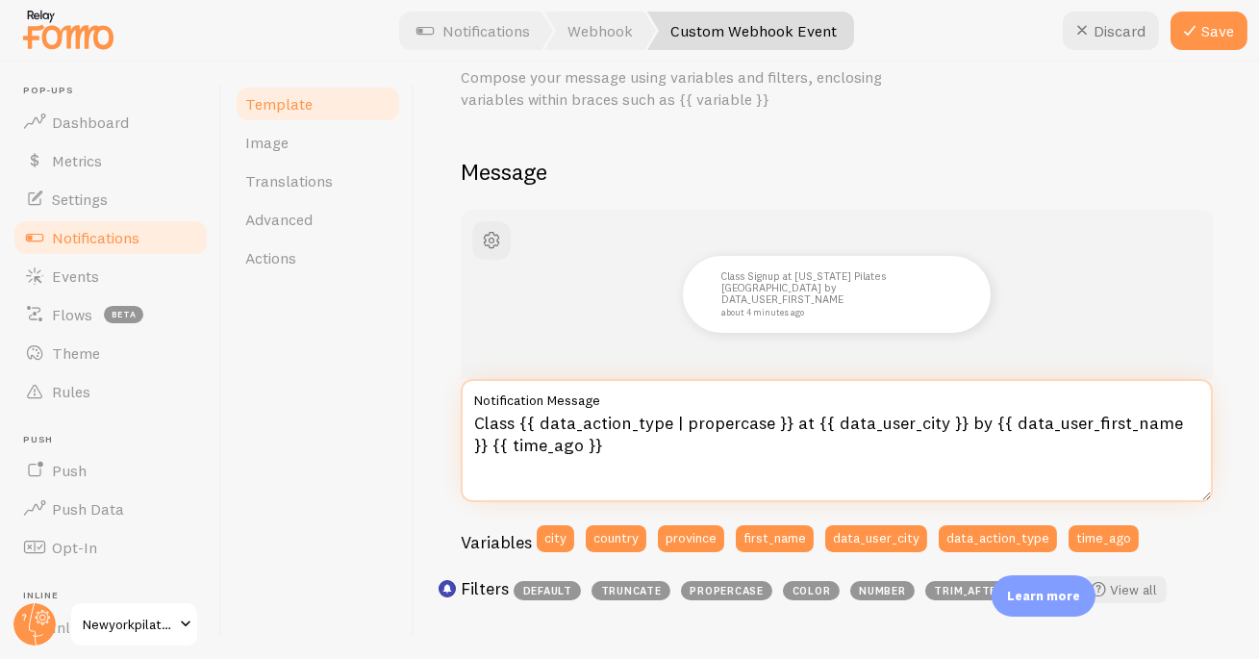
drag, startPoint x: 1189, startPoint y: 421, endPoint x: 996, endPoint y: 412, distance: 193.6
click at [990, 419] on textarea "Class {{ data_action_type | propercase }} at {{ data_user_city }} by {{ data_us…" at bounding box center [837, 440] width 752 height 123
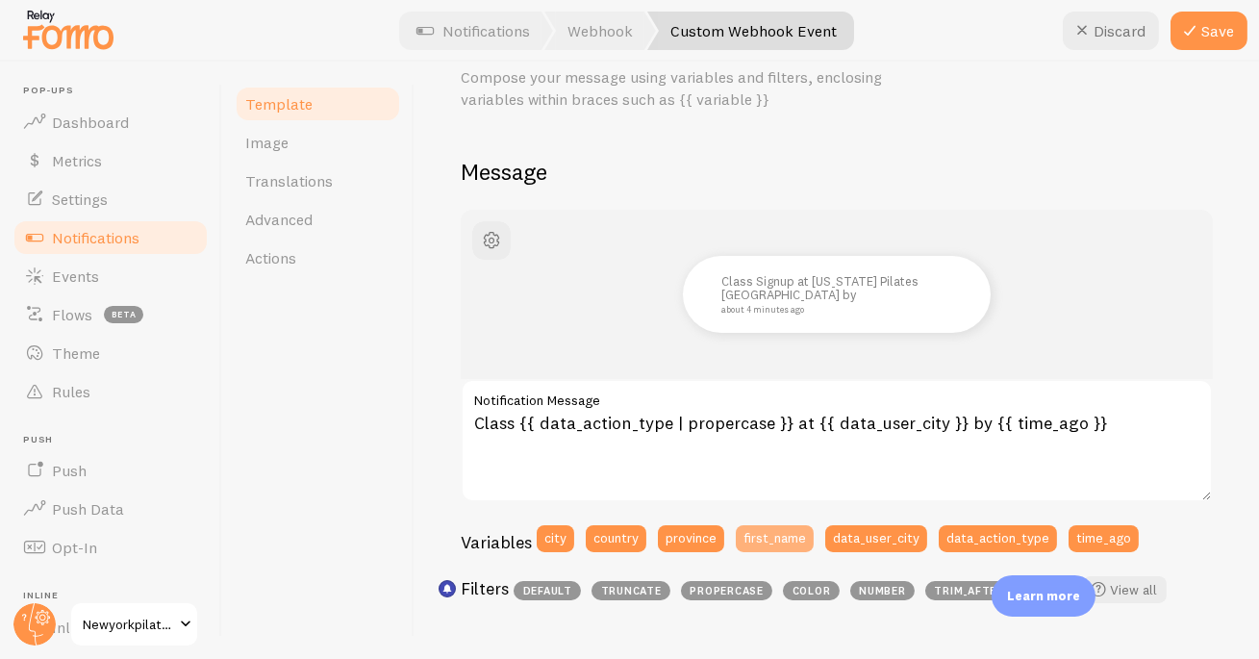
click at [755, 546] on button "first_name" at bounding box center [775, 538] width 78 height 27
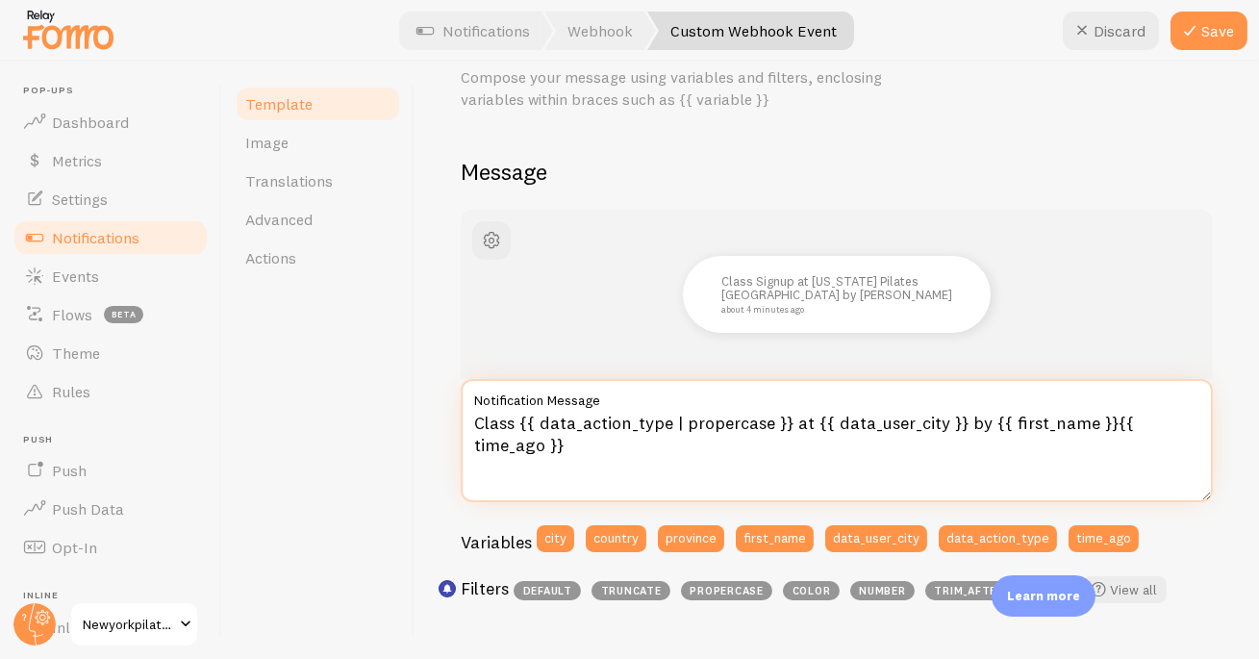
click at [478, 416] on textarea "Class {{ data_action_type | propercase }} at {{ data_user_city }} by {{ first_n…" at bounding box center [837, 440] width 752 height 123
click at [801, 420] on textarea "New class {{ data_action_type | propercase }} at {{ data_user_city }} by {{ fir…" at bounding box center [837, 440] width 752 height 123
type textarea "New class {{ data_action_type | }} at {{ data_user_city }} by {{ first_name }}{…"
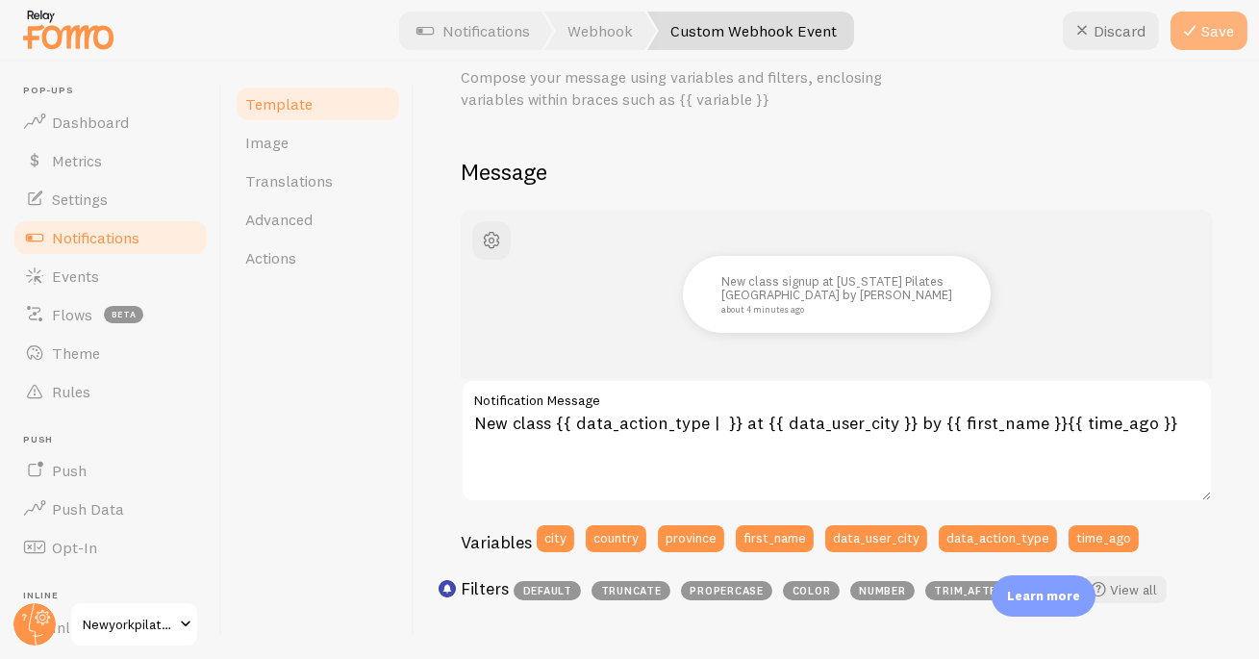
click at [1211, 38] on button "Save" at bounding box center [1209, 31] width 77 height 38
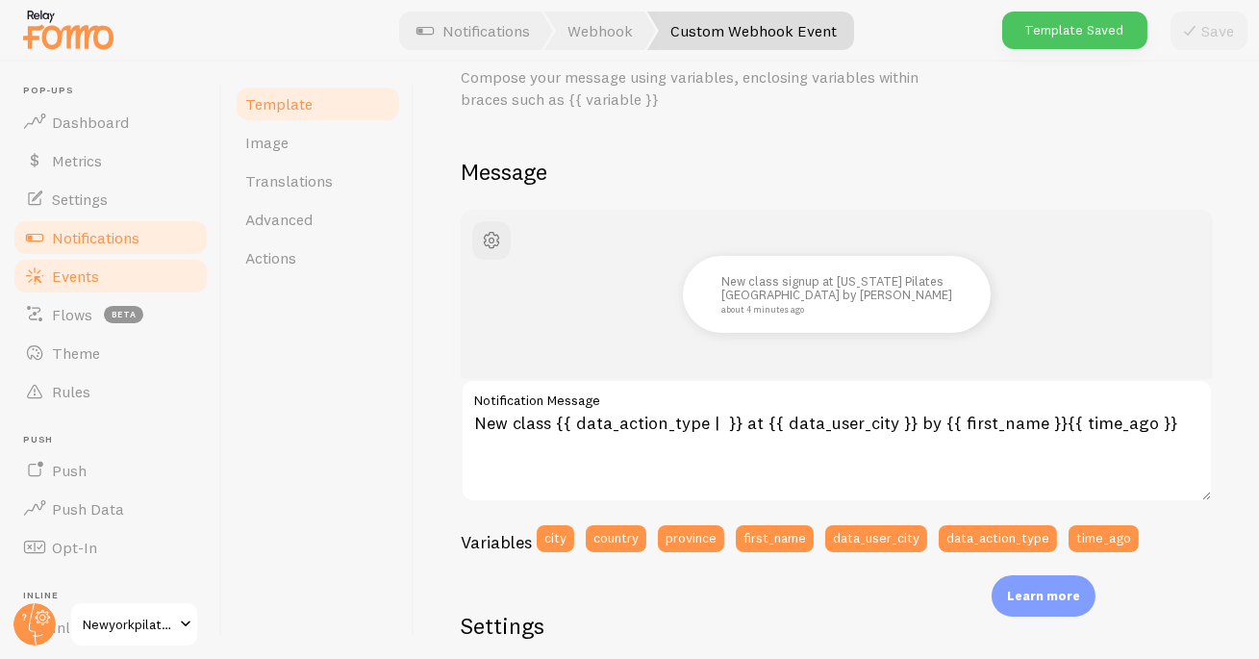
click at [102, 280] on link "Events" at bounding box center [111, 276] width 198 height 38
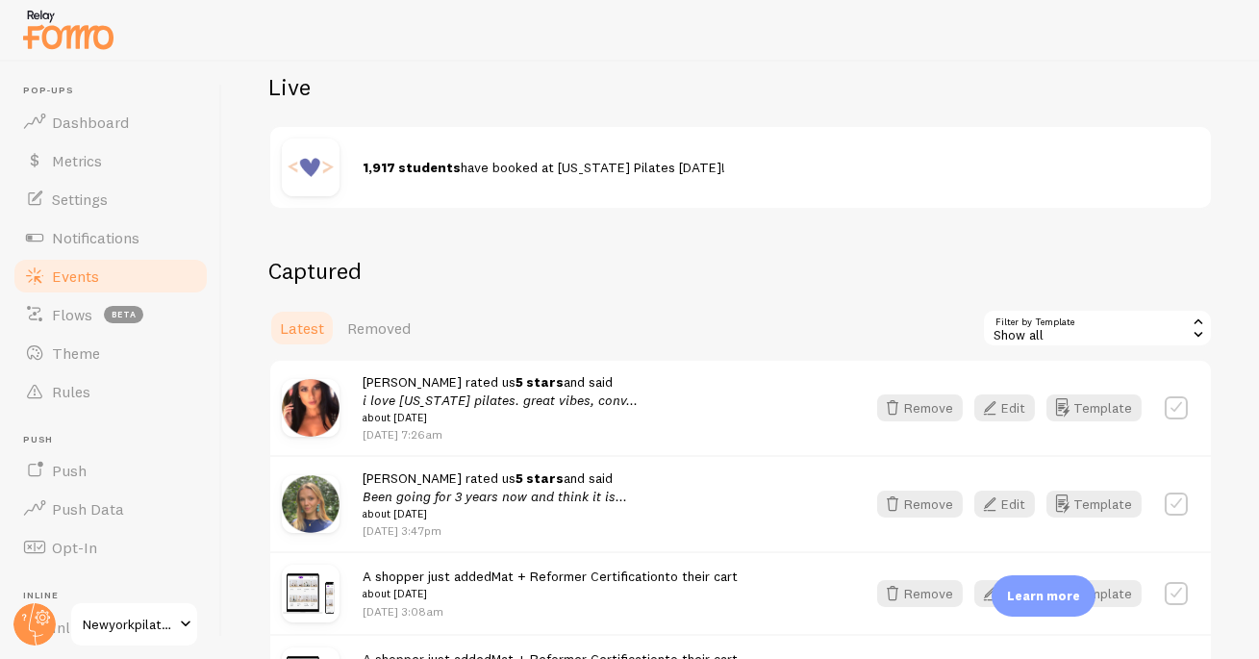
scroll to position [456, 0]
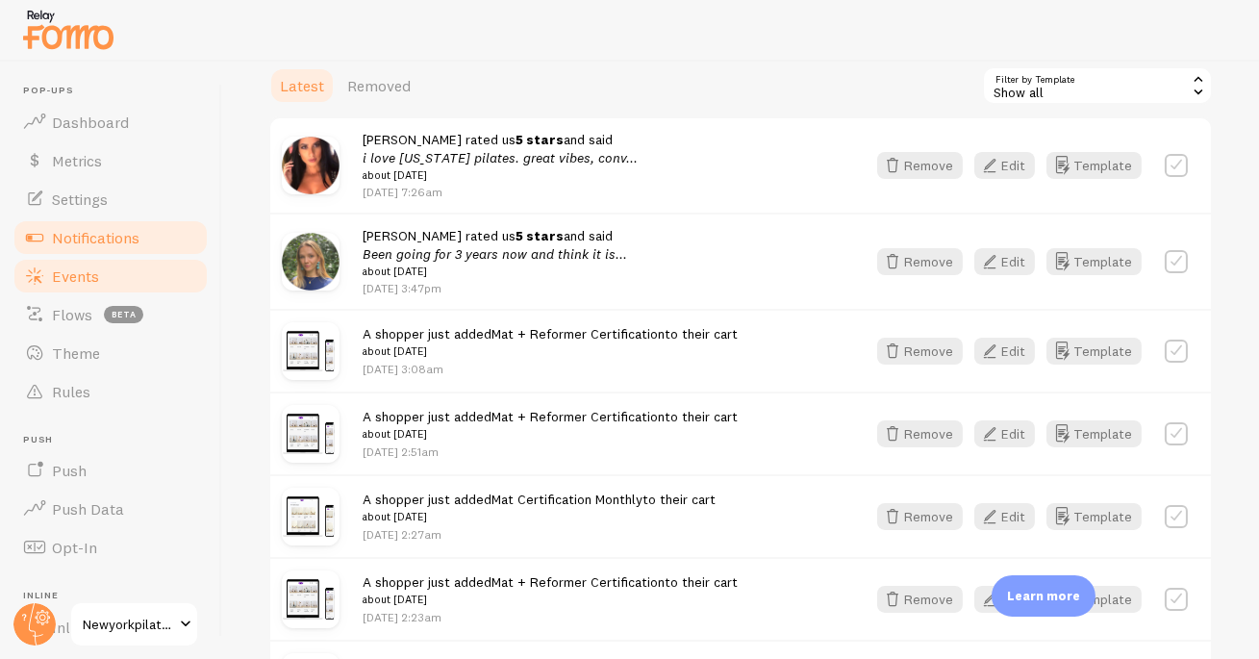
click at [144, 235] on link "Notifications" at bounding box center [111, 237] width 198 height 38
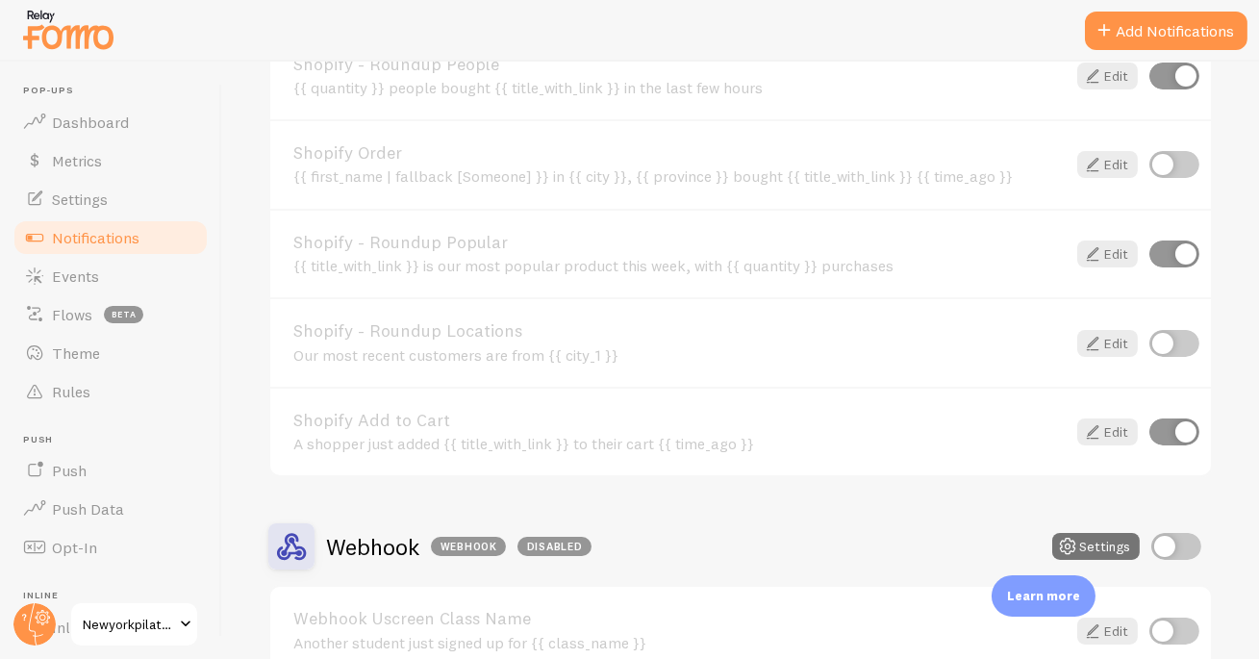
scroll to position [2255, 0]
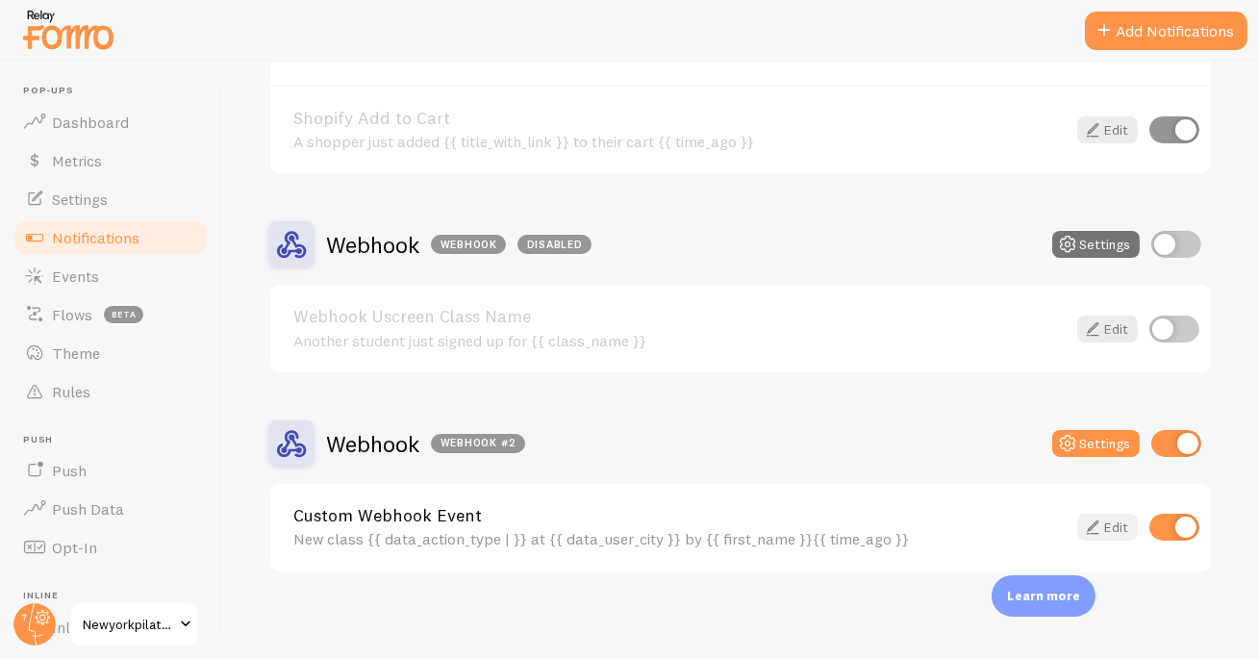
click at [1081, 518] on icon at bounding box center [1092, 527] width 23 height 23
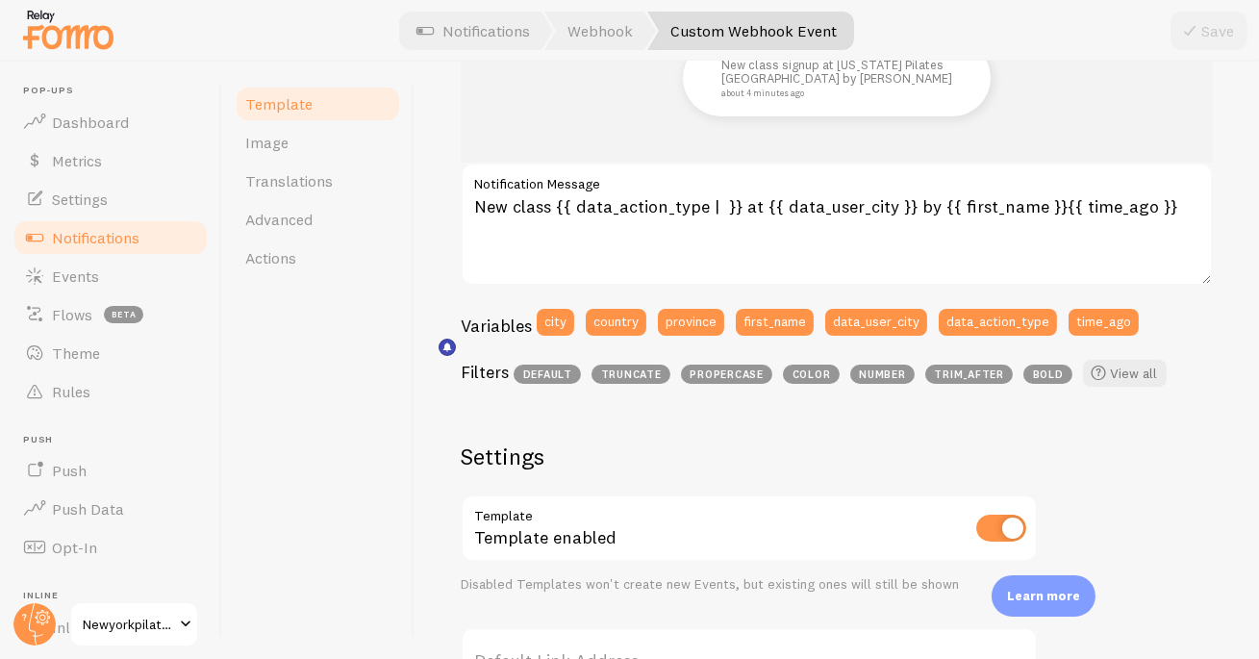
scroll to position [205, 0]
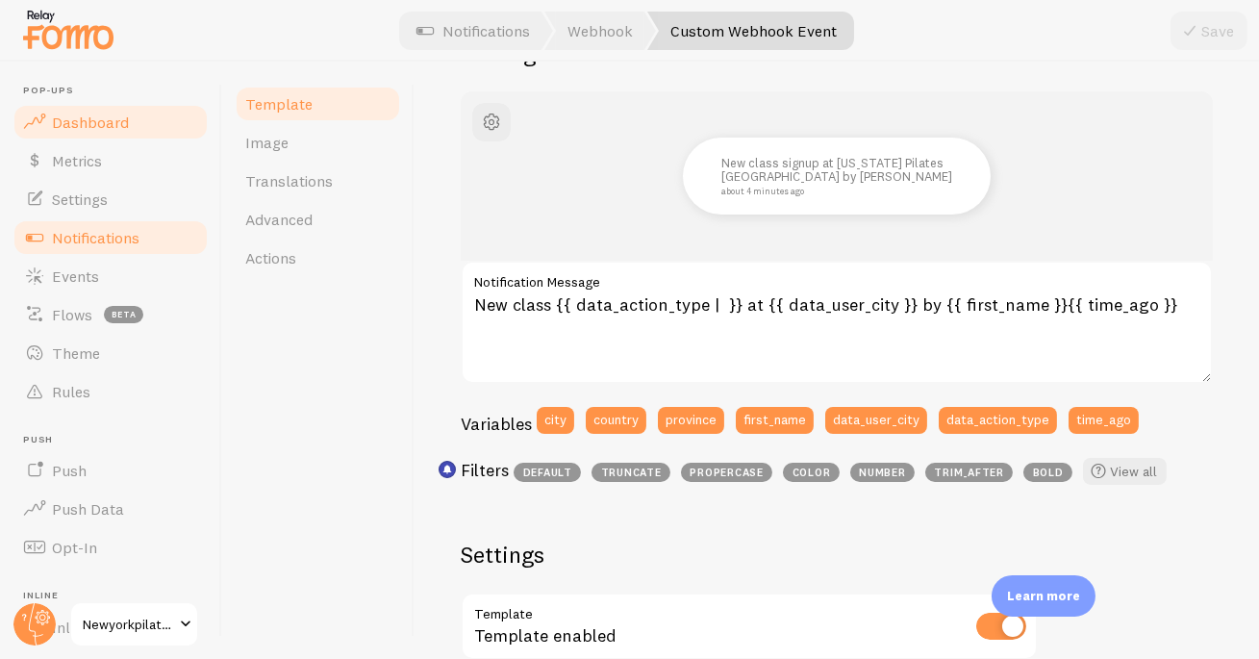
click at [64, 114] on span "Dashboard" at bounding box center [90, 122] width 77 height 19
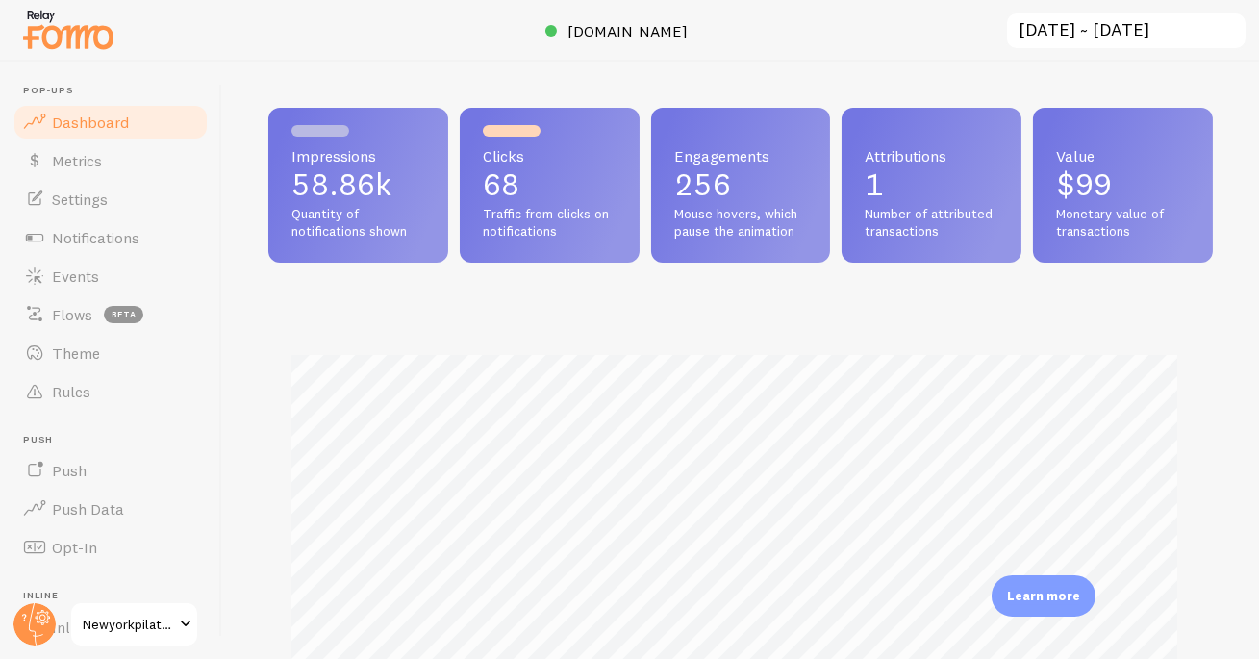
scroll to position [505, 932]
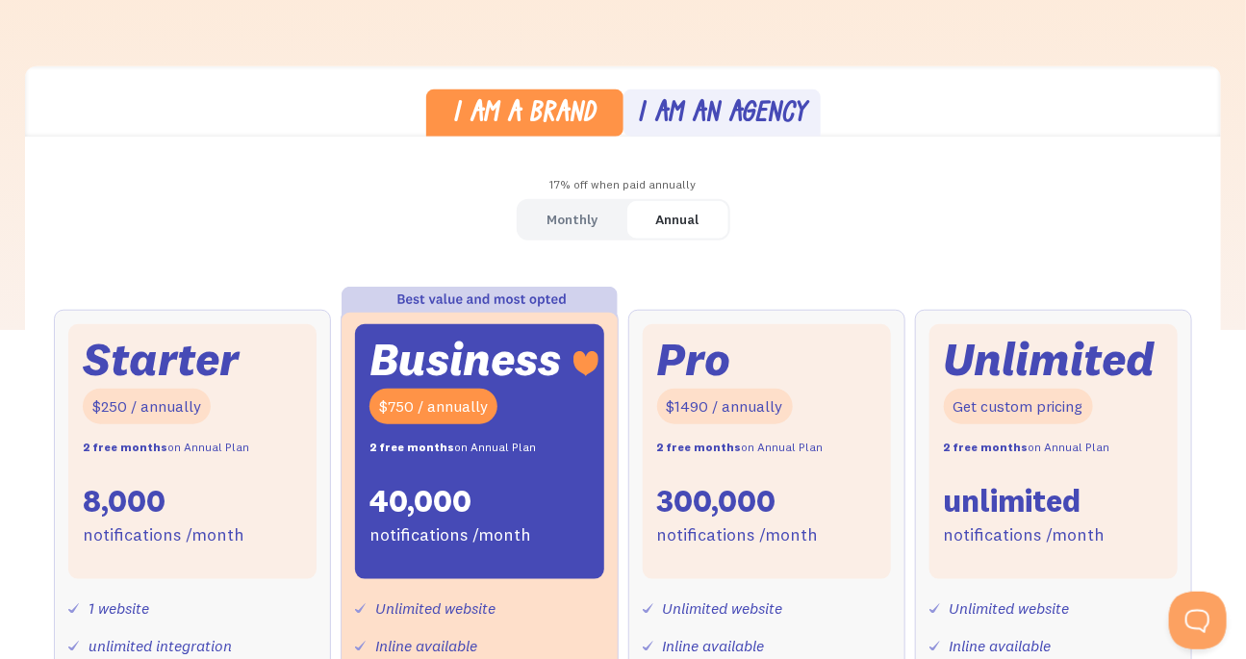
scroll to position [469, 0]
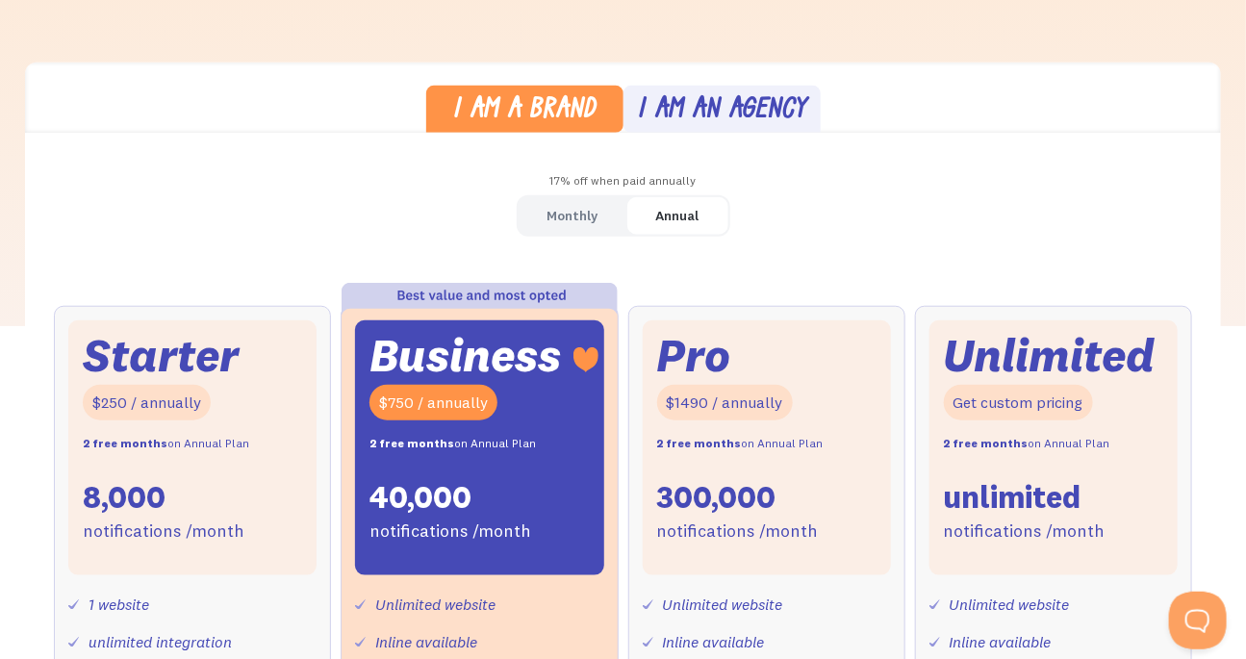
click at [585, 207] on div "Monthly" at bounding box center [572, 216] width 51 height 28
